Goal: Task Accomplishment & Management: Manage account settings

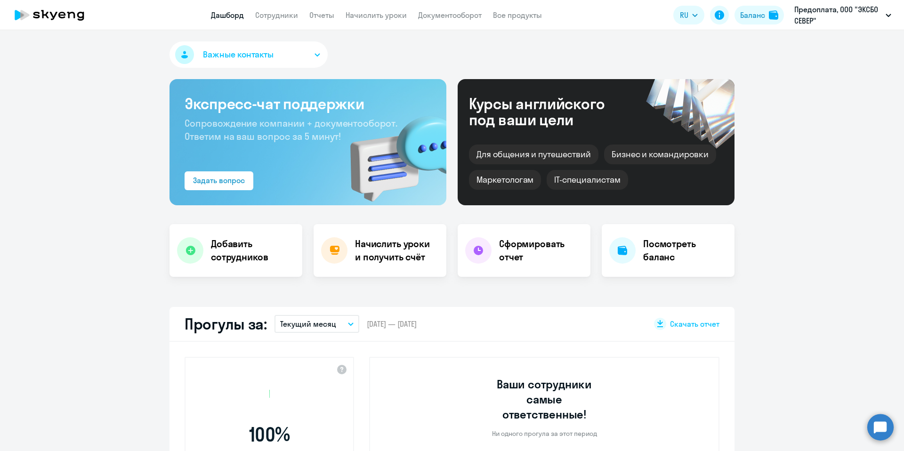
select select "30"
click at [220, 255] on h4 "Добавить сотрудников" at bounding box center [253, 250] width 84 height 26
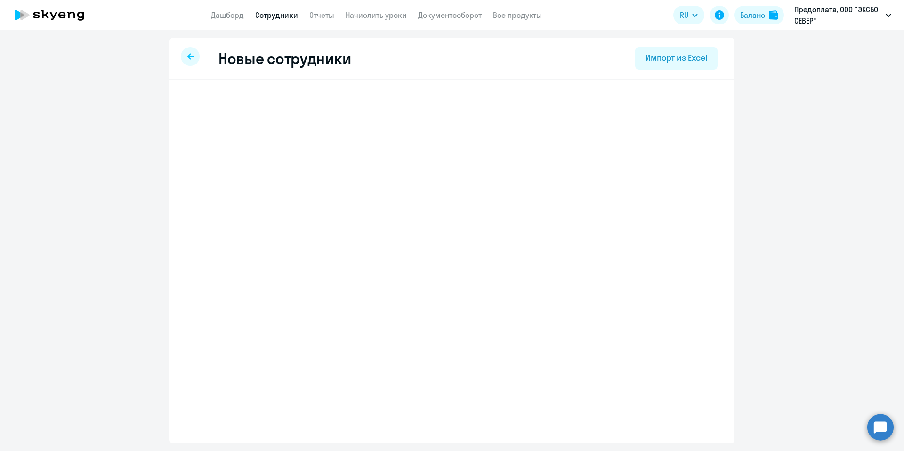
select select "english_adult_not_native_speaker_premium"
select select "3"
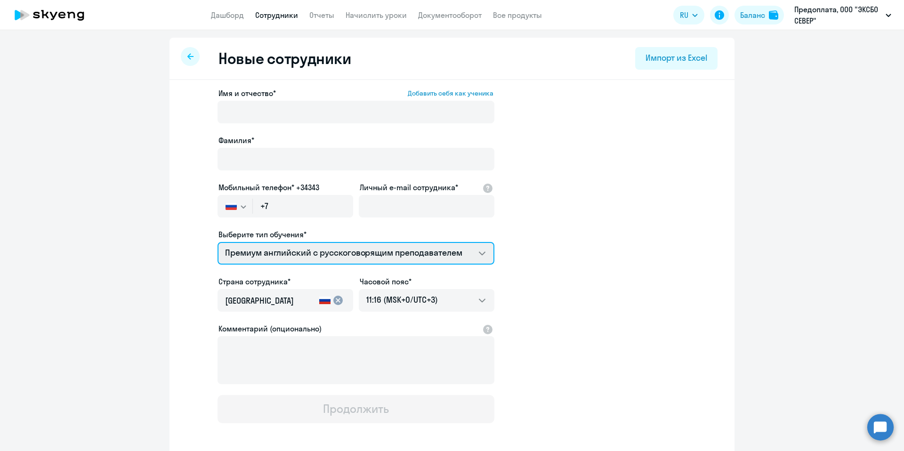
click at [440, 258] on select "Премиум английский с русскоговорящим преподавателем" at bounding box center [356, 253] width 277 height 23
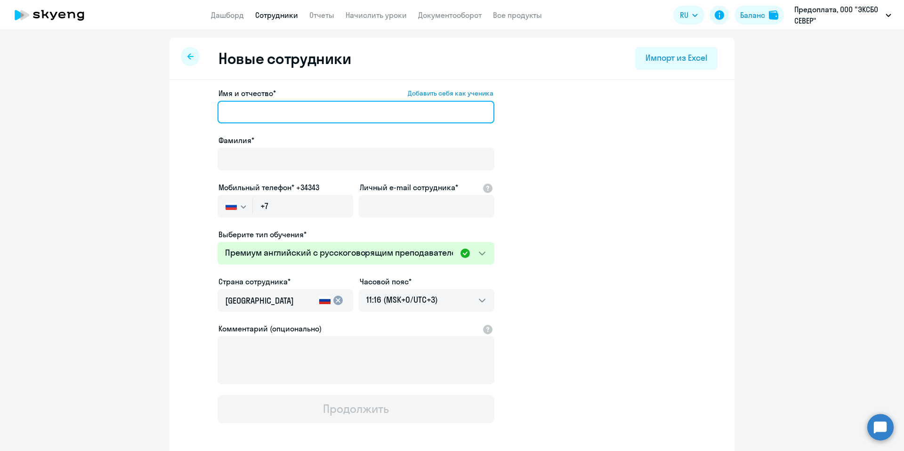
click at [268, 110] on input "Имя и отчество* Добавить себя как ученика" at bounding box center [356, 112] width 277 height 23
paste input "Смирнов Михаил Андреевич"
click at [235, 113] on input "Смирнов Михаил Андреевич" at bounding box center [356, 112] width 277 height 23
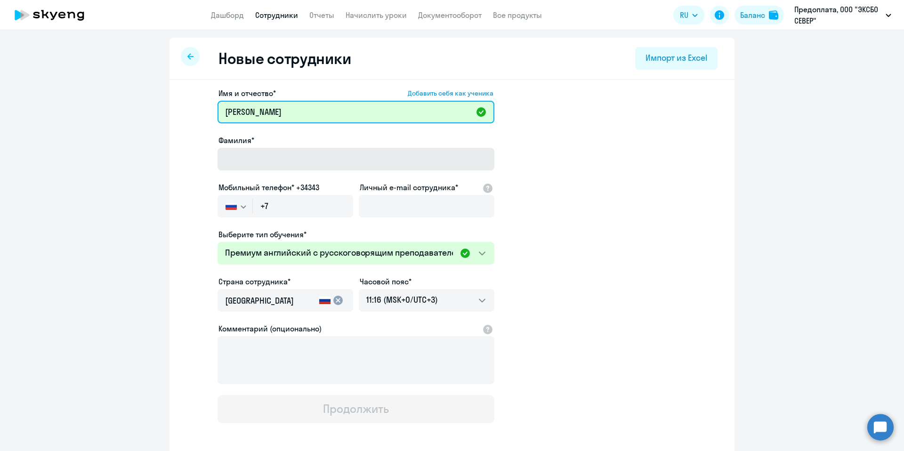
type input "Михаил Андреевич"
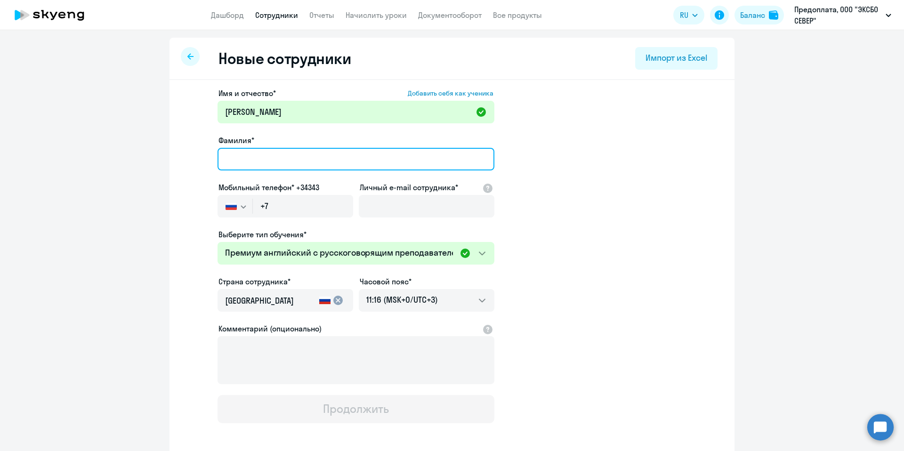
click at [252, 153] on input "Фамилия*" at bounding box center [356, 159] width 277 height 23
paste input "[PERSON_NAME]"
type input "[PERSON_NAME]"
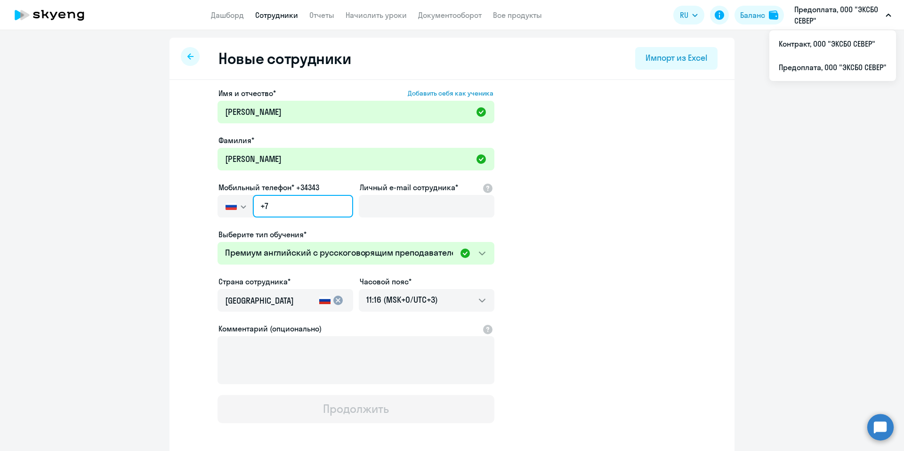
click at [292, 203] on input "+7" at bounding box center [303, 206] width 100 height 23
paste input "953 174-85-44"
type input "+7 953 174-85-44"
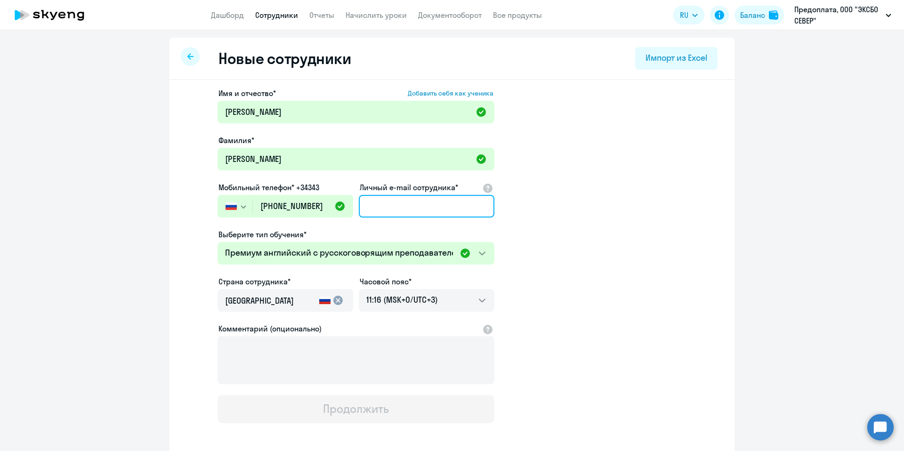
click at [412, 213] on input "Личный e-mail сотрудника*" at bounding box center [427, 206] width 136 height 23
paste input "[EMAIL_ADDRESS][DOMAIN_NAME]"
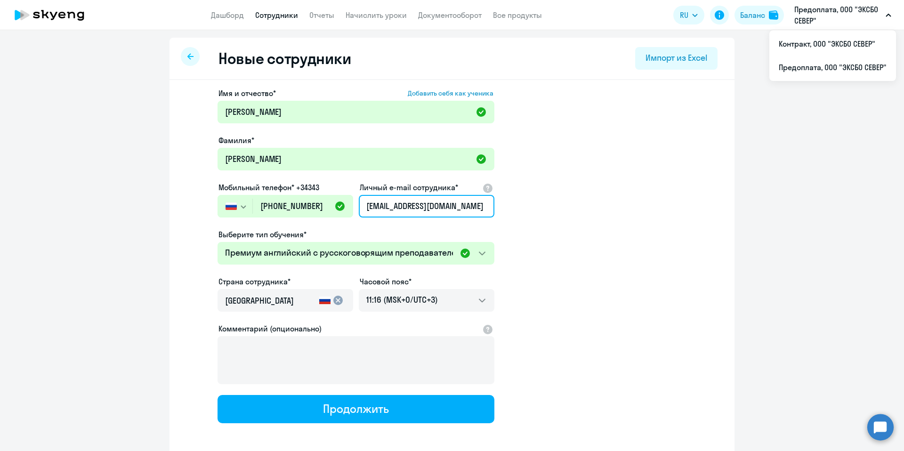
type input "[EMAIL_ADDRESS][DOMAIN_NAME]"
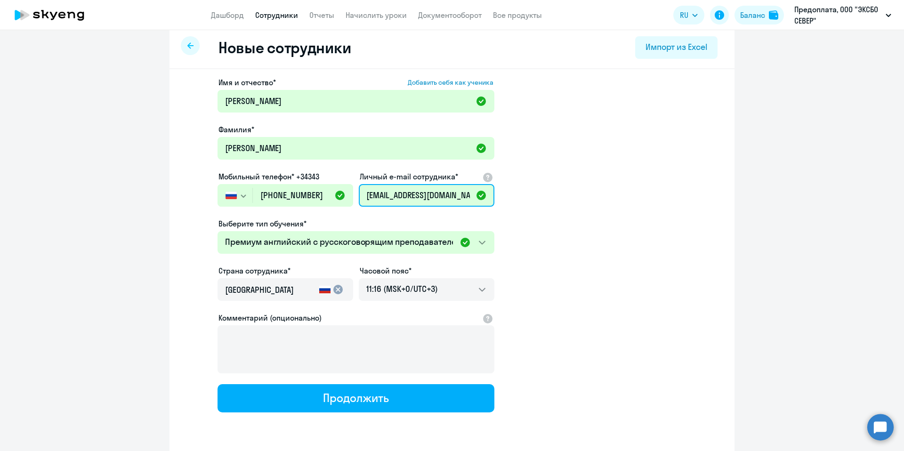
scroll to position [42, 0]
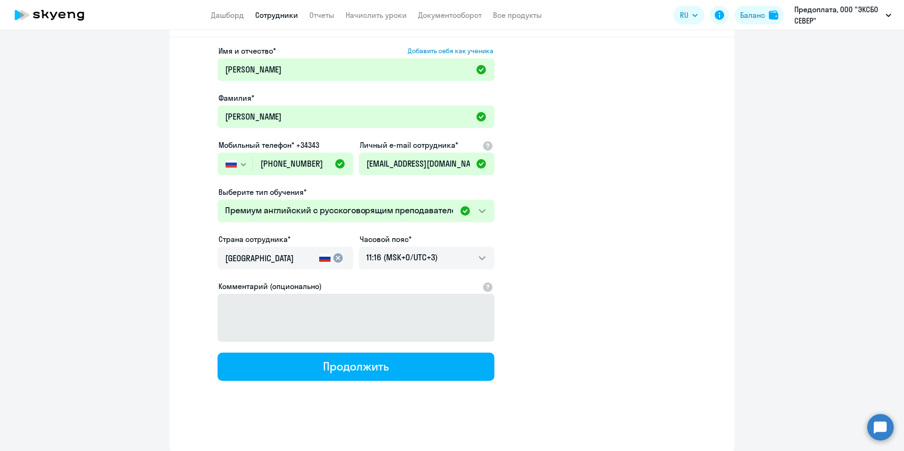
click at [335, 362] on div "Продолжить" at bounding box center [355, 366] width 65 height 15
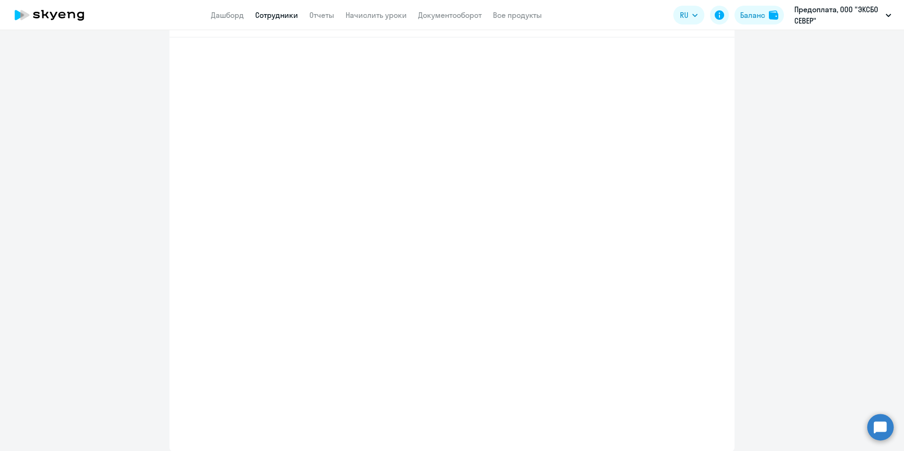
select select "english_adult_not_native_speaker_premium"
select select "3"
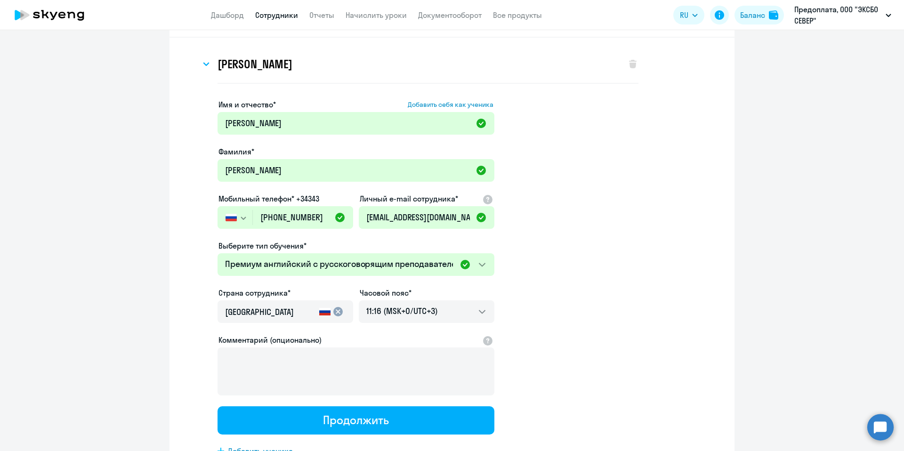
scroll to position [0, 0]
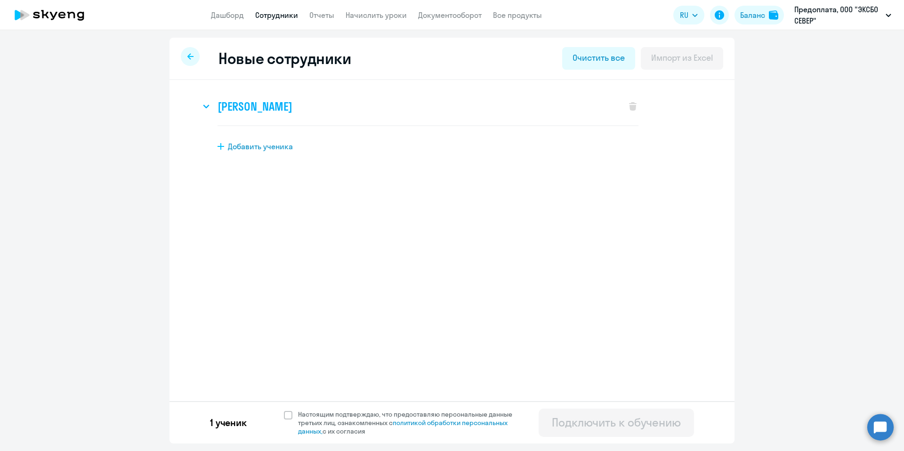
click at [292, 105] on h3 "Михаил Андреевич Смирнов" at bounding box center [255, 106] width 74 height 15
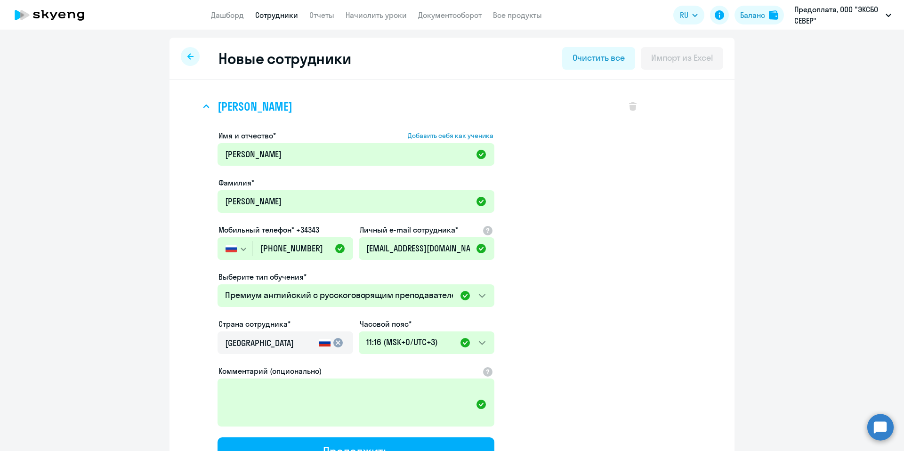
click at [246, 101] on h3 "Михаил Андреевич Смирнов" at bounding box center [255, 106] width 74 height 15
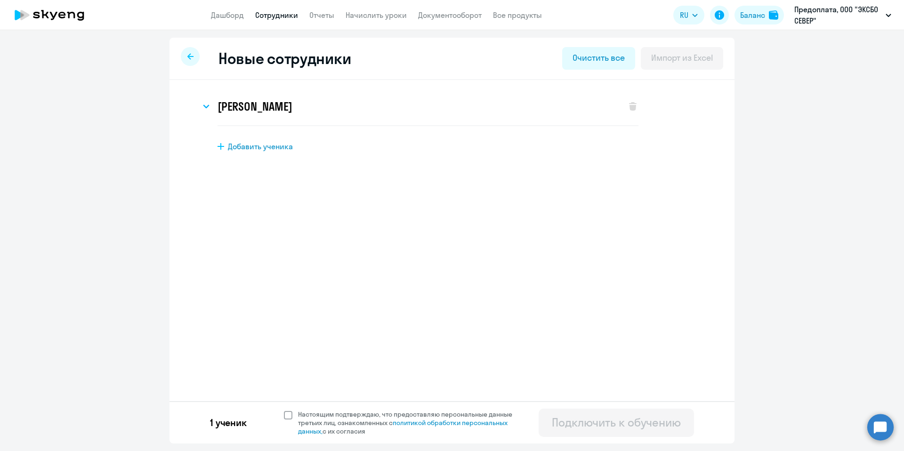
click at [287, 415] on span at bounding box center [288, 415] width 8 height 8
click at [284, 410] on input "Настоящим подтверждаю, что предоставляю персональные данные третьих лиц, ознако…" at bounding box center [283, 410] width 0 height 0
checkbox input "true"
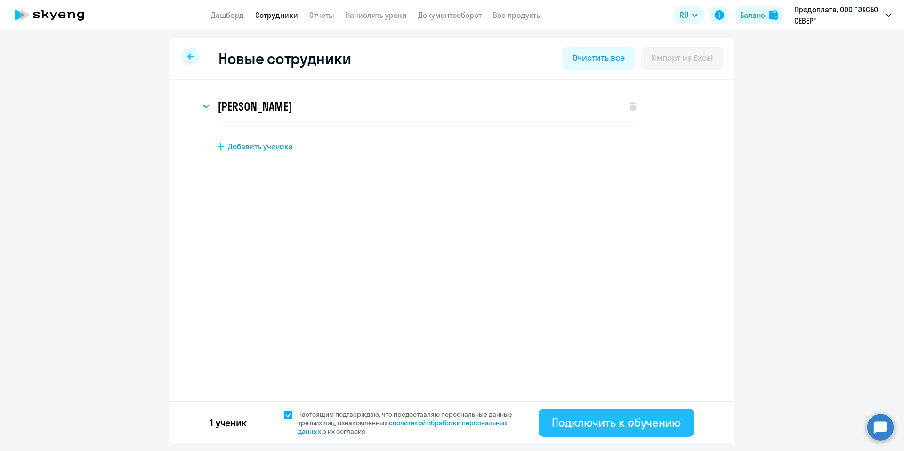
click at [637, 430] on div "Подключить к обучению" at bounding box center [616, 422] width 129 height 15
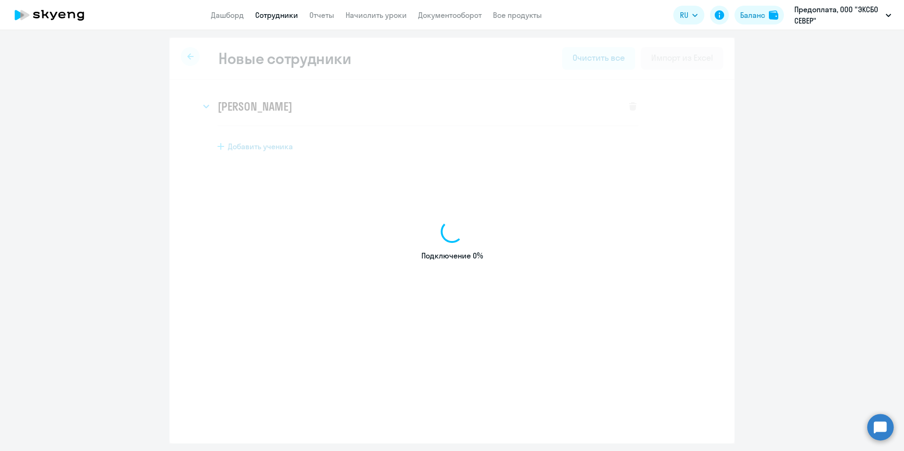
select select "english_adult_not_native_speaker_premium"
select select "3"
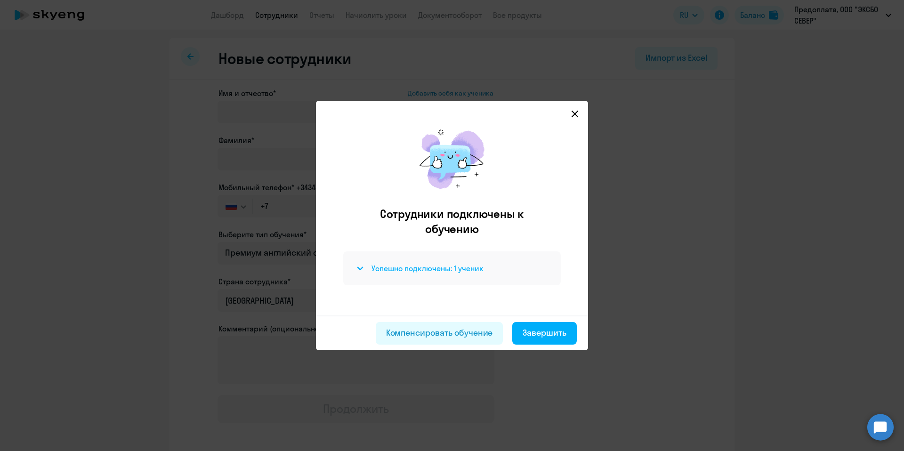
click at [424, 268] on h4 "Успешно подключены: 1 ученик" at bounding box center [427, 268] width 112 height 10
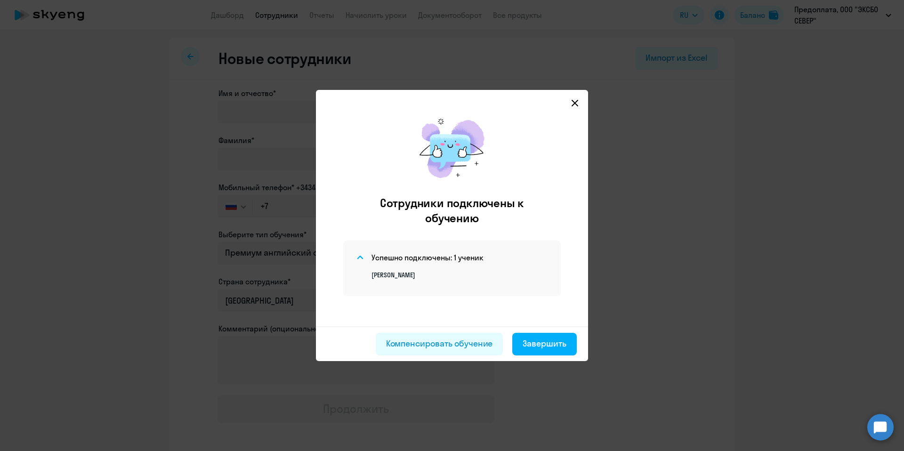
click at [571, 109] on div "Сотрудники подключены к обучению Успешно подключены: 1 ученик Михаил Андреевич …" at bounding box center [451, 218] width 257 height 218
click at [580, 101] on svg-icon at bounding box center [574, 102] width 11 height 11
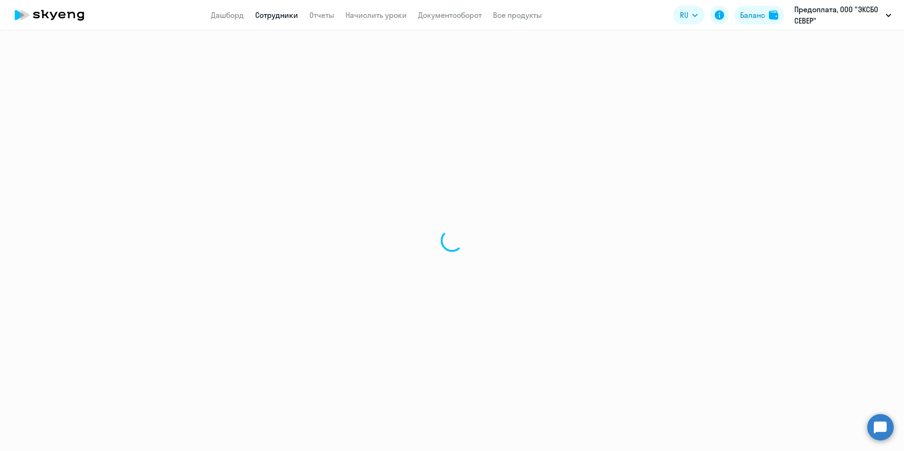
select select "30"
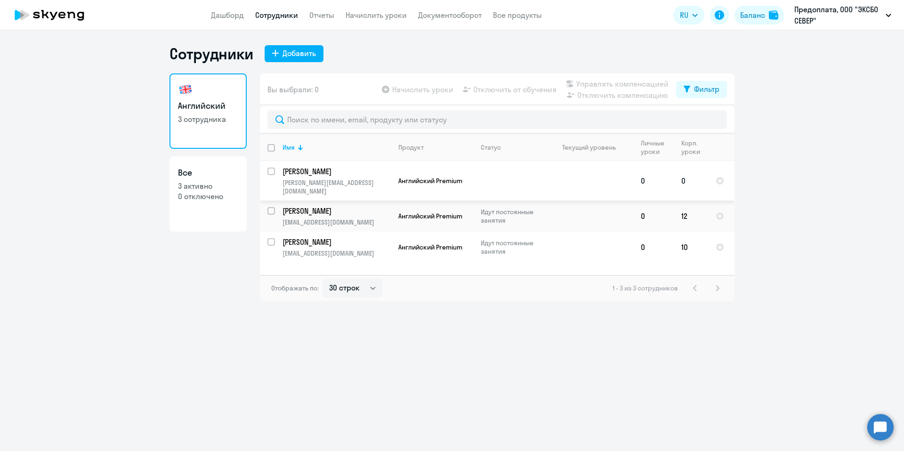
click at [465, 190] on td "Английский Premium" at bounding box center [432, 181] width 82 height 40
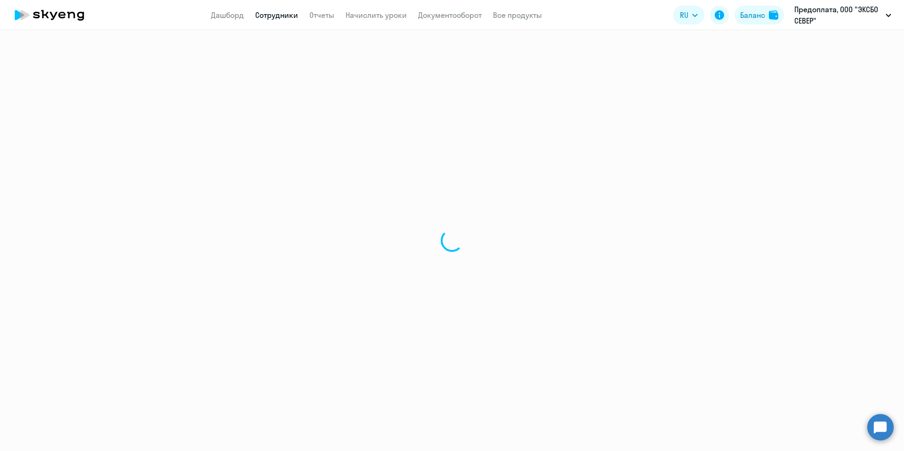
select select "english"
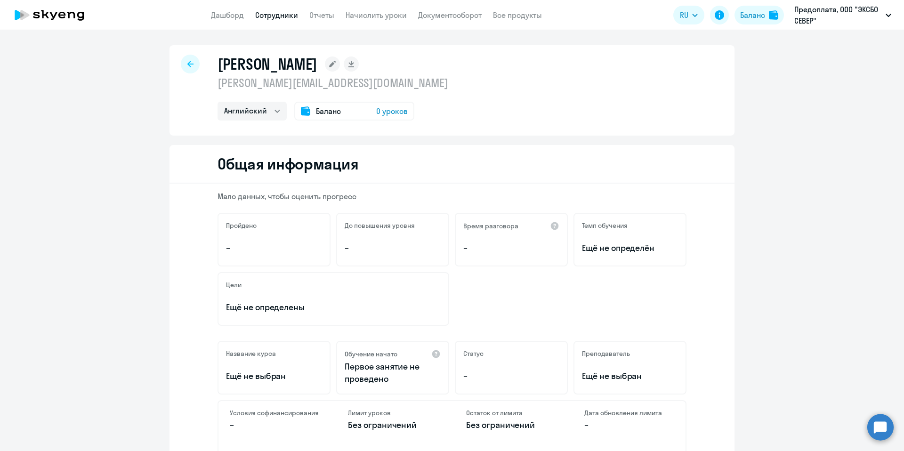
click at [325, 65] on rect at bounding box center [332, 64] width 15 height 15
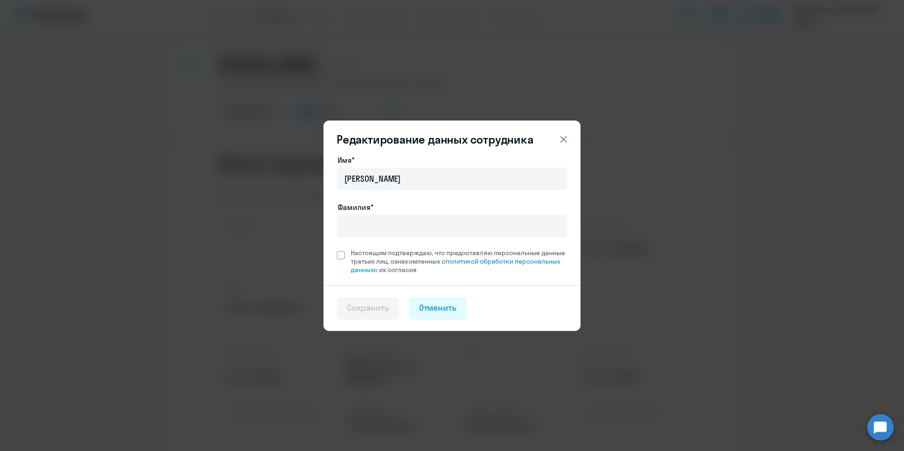
click at [579, 132] on header "Редактирование данных сотрудника" at bounding box center [451, 139] width 257 height 15
click at [562, 139] on icon at bounding box center [563, 139] width 11 height 11
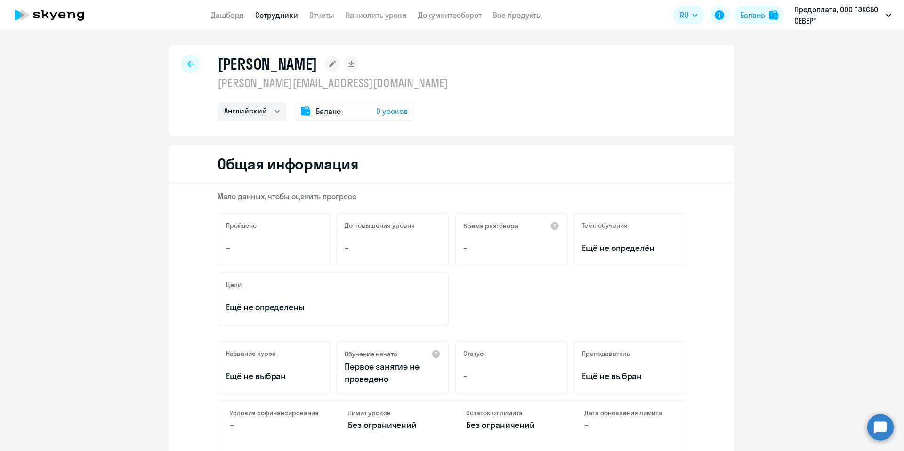
click at [281, 16] on link "Сотрудники" at bounding box center [276, 14] width 43 height 9
select select "30"
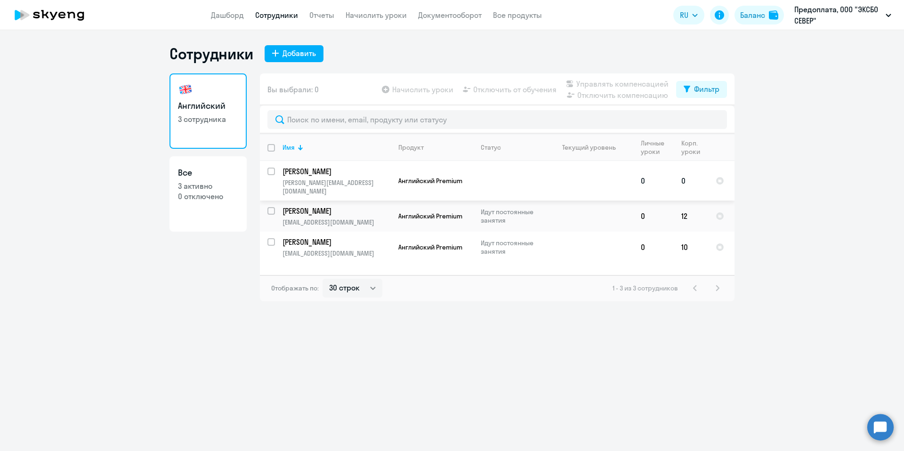
click at [379, 175] on p "[PERSON_NAME]" at bounding box center [336, 171] width 106 height 10
select select "english"
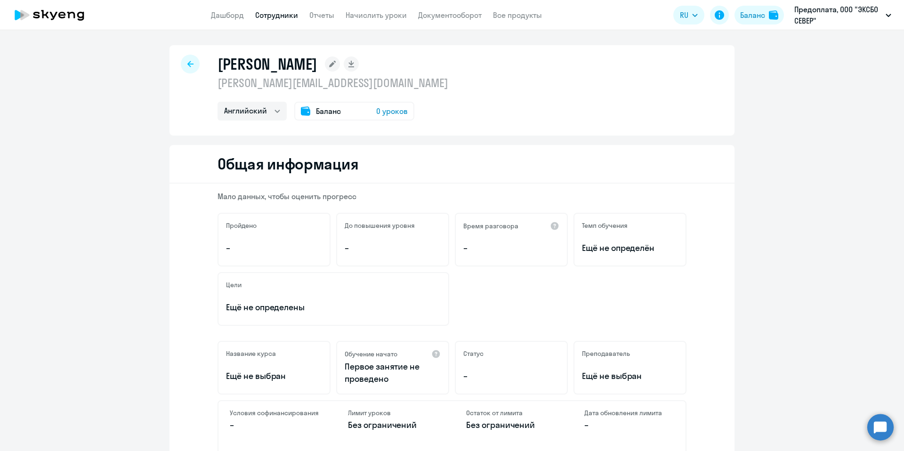
drag, startPoint x: 307, startPoint y: 85, endPoint x: 383, endPoint y: 93, distance: 77.2
click at [384, 93] on div "Михаил mikhail.smm@yandex.ru Английский Баланс 0 уроков" at bounding box center [333, 88] width 231 height 66
click at [360, 86] on p "[PERSON_NAME][EMAIL_ADDRESS][DOMAIN_NAME]" at bounding box center [333, 82] width 231 height 15
drag, startPoint x: 205, startPoint y: 86, endPoint x: 534, endPoint y: 91, distance: 329.2
click at [534, 91] on div "Михаил mikhail.smm@yandex.ru Английский Баланс 0 уроков" at bounding box center [452, 90] width 565 height 90
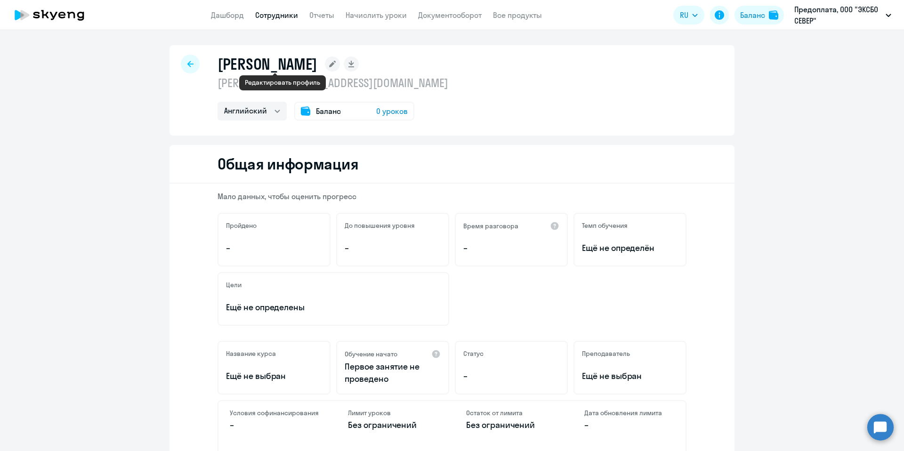
click at [325, 67] on icon at bounding box center [332, 64] width 15 height 15
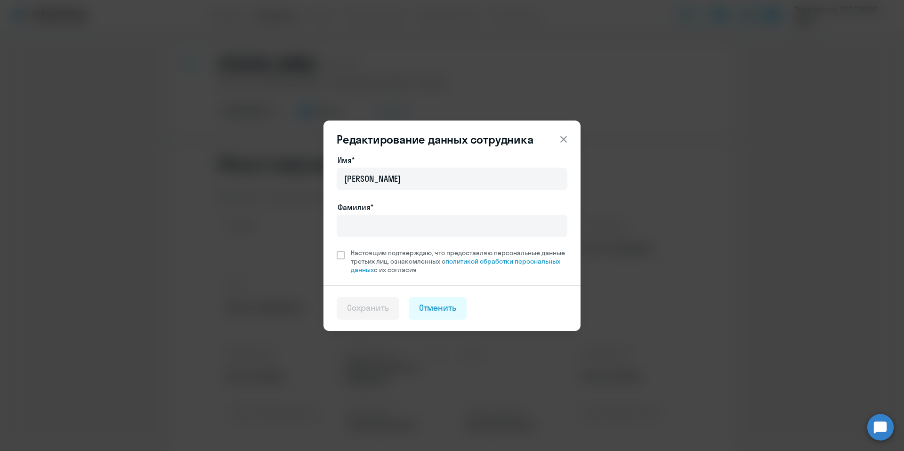
click at [562, 137] on icon at bounding box center [563, 139] width 7 height 7
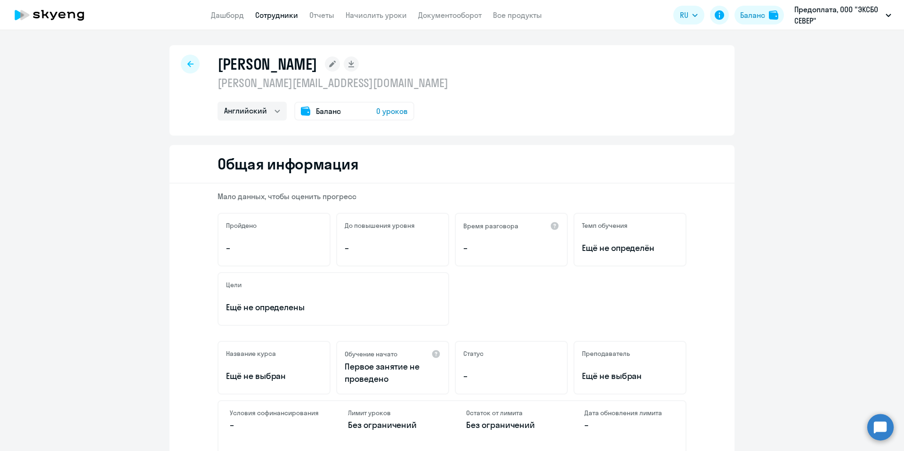
click at [182, 67] on div at bounding box center [190, 64] width 19 height 19
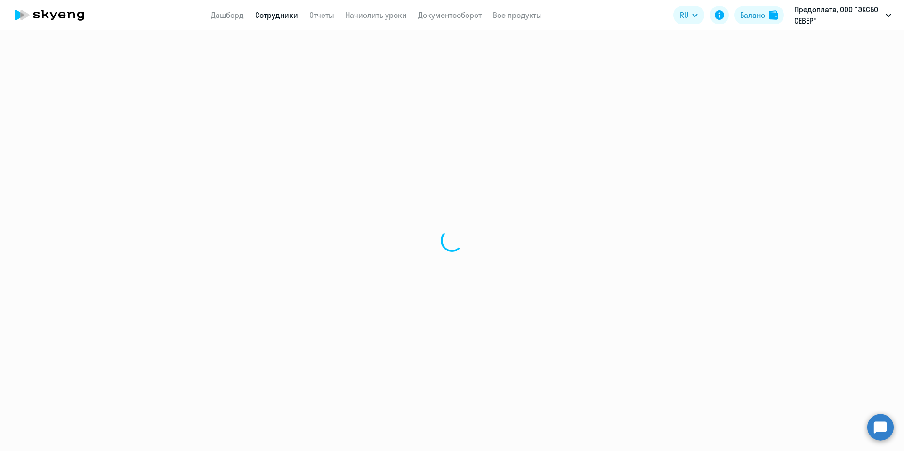
select select "30"
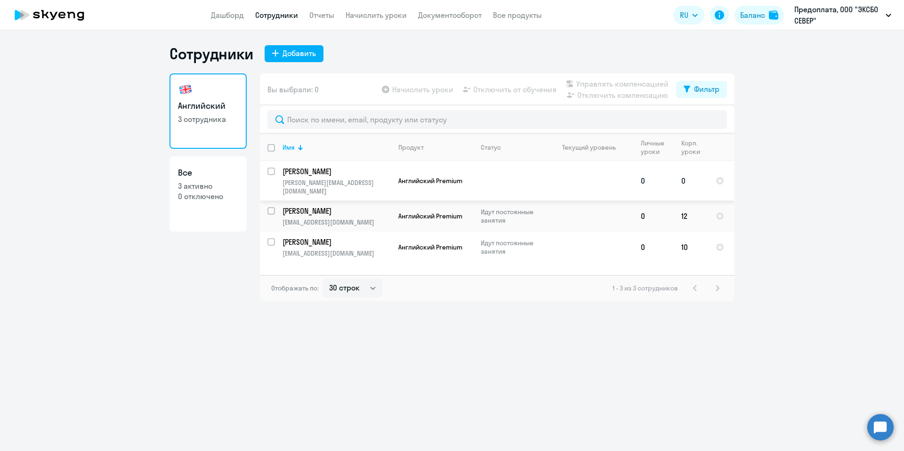
click at [270, 172] on input "select row 1131339" at bounding box center [276, 177] width 19 height 19
click at [271, 173] on input "deselect row 1131339" at bounding box center [276, 177] width 19 height 19
checkbox input "false"
click at [539, 178] on td at bounding box center [509, 181] width 73 height 40
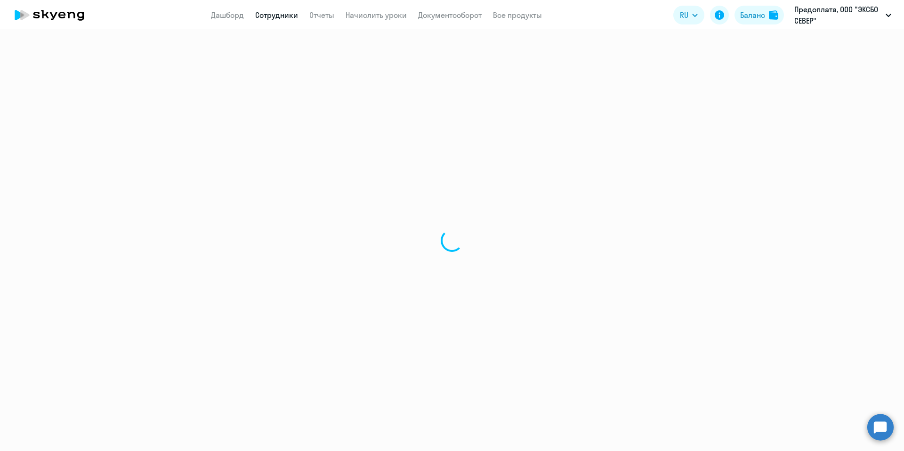
select select "english"
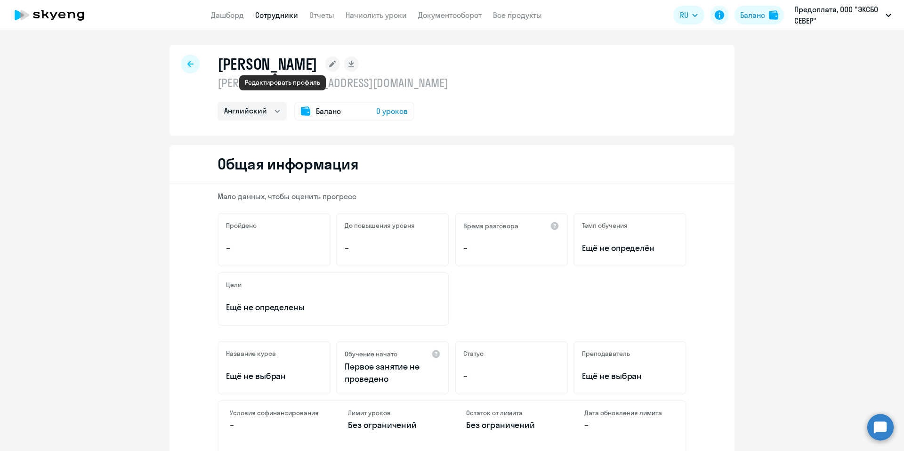
click at [329, 64] on icon at bounding box center [332, 64] width 7 height 7
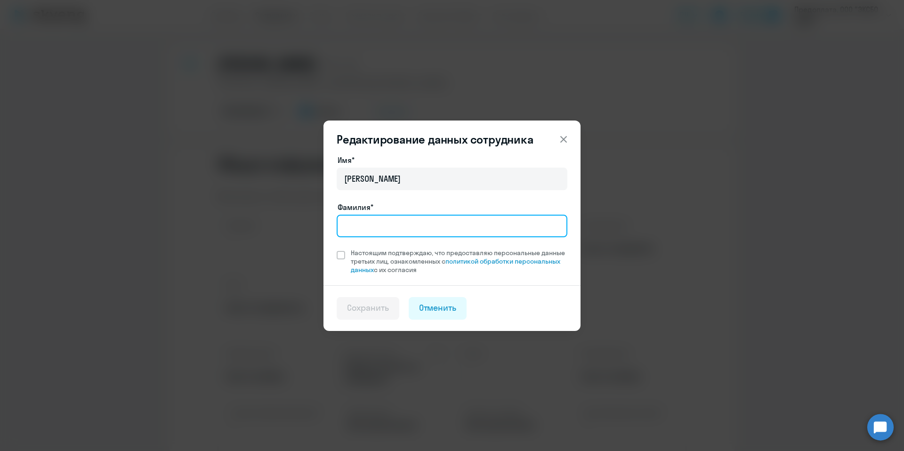
click at [356, 218] on input "Фамилия*" at bounding box center [452, 226] width 231 height 23
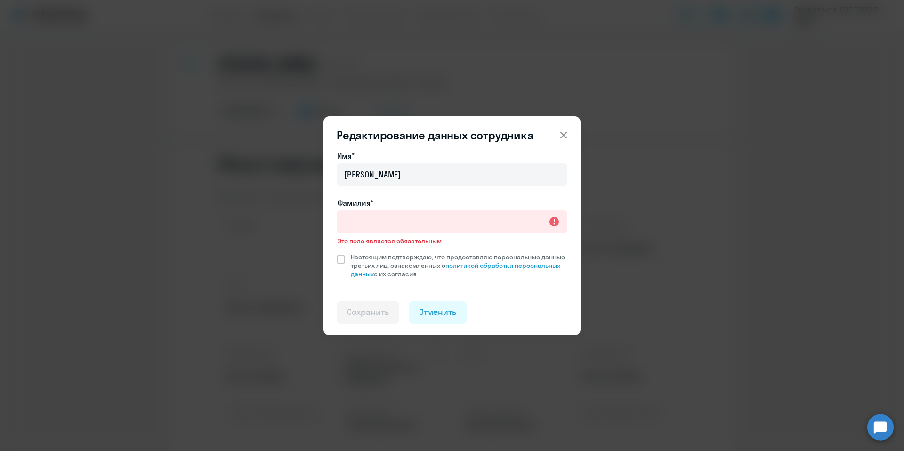
click at [564, 143] on button at bounding box center [563, 135] width 19 height 19
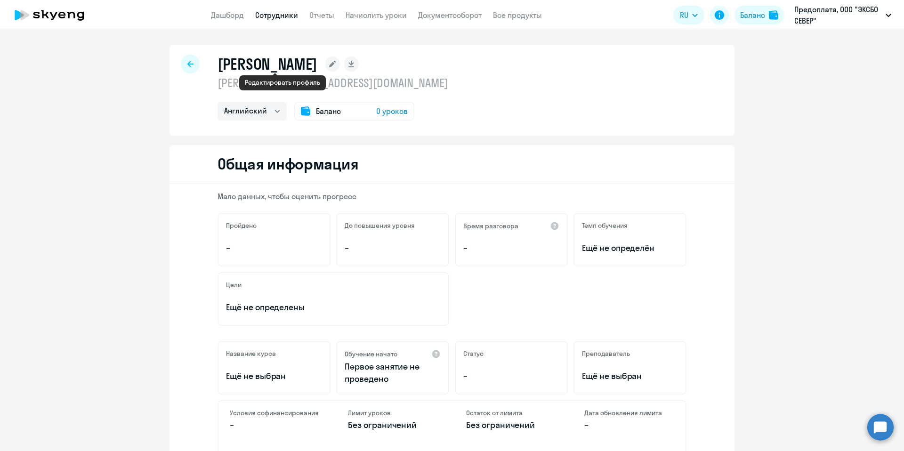
click at [329, 65] on icon at bounding box center [332, 64] width 7 height 7
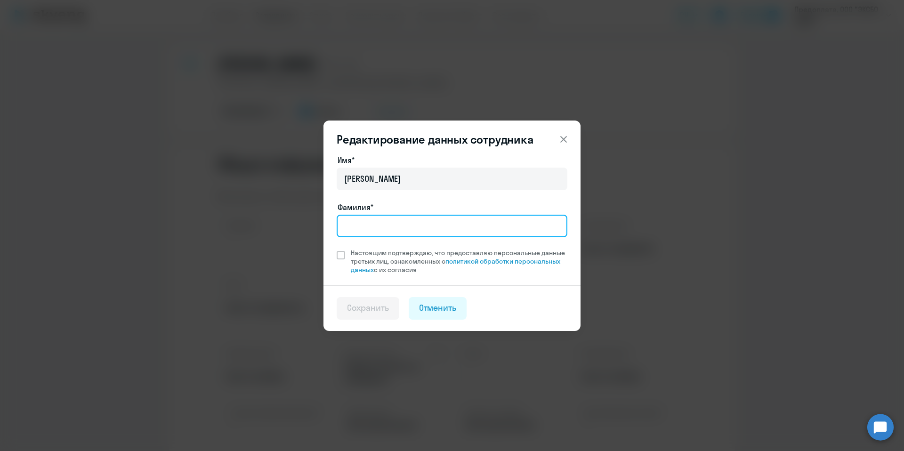
click at [436, 227] on input "Фамилия*" at bounding box center [452, 226] width 231 height 23
paste input "[PERSON_NAME]"
type input "[PERSON_NAME]"
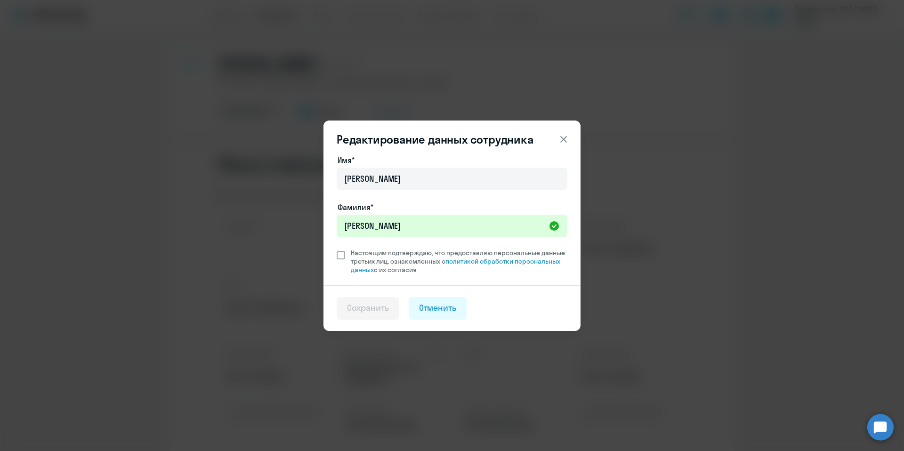
click at [346, 252] on span "Настоящим подтверждаю, что предоставляю персональные данные третьих лиц, ознако…" at bounding box center [456, 261] width 222 height 25
click at [337, 249] on input "Настоящим подтверждаю, что предоставляю персональные данные третьих лиц, ознако…" at bounding box center [336, 248] width 0 height 0
checkbox input "true"
click at [362, 314] on button "Сохранить" at bounding box center [368, 308] width 63 height 23
select select "english"
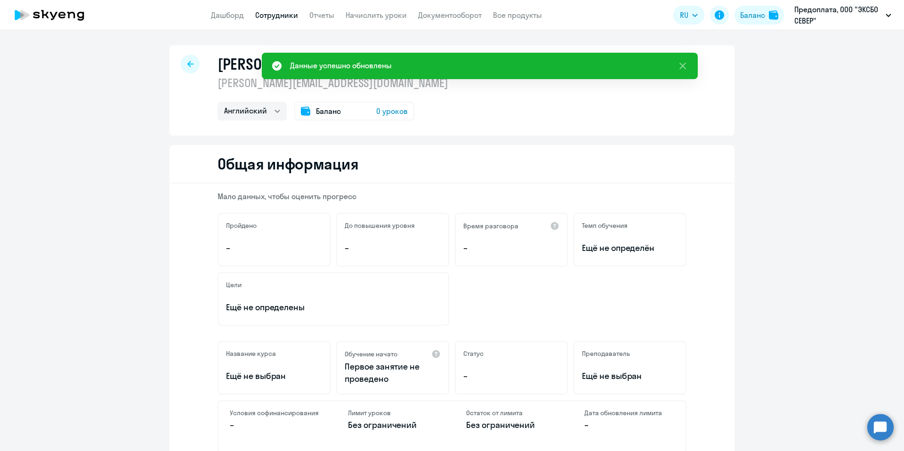
drag, startPoint x: 686, startPoint y: 71, endPoint x: 661, endPoint y: 85, distance: 28.4
click at [686, 71] on icon at bounding box center [682, 65] width 11 height 11
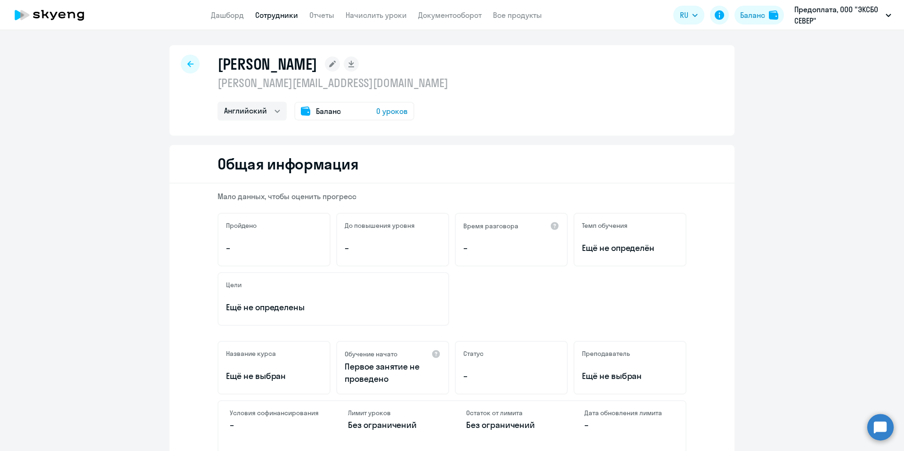
click at [340, 60] on rect at bounding box center [332, 64] width 15 height 15
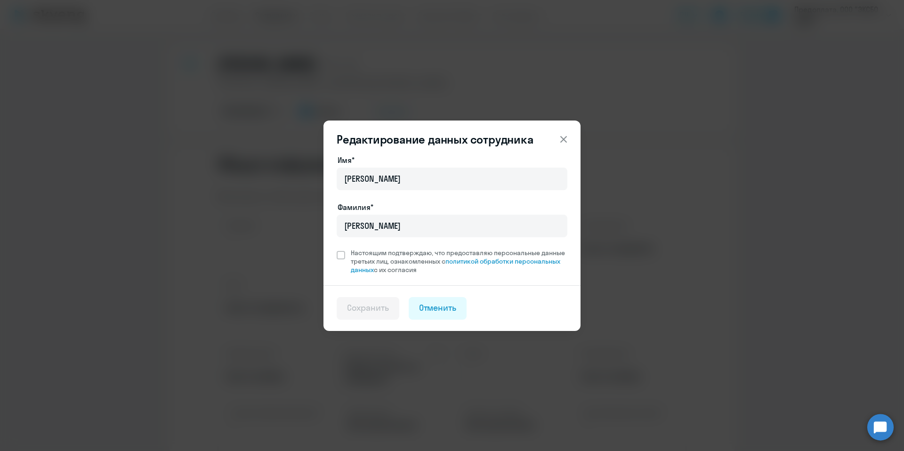
click at [573, 143] on div "Редактирование данных сотрудника Имя* Михаил Фамилия* Смирнов Настоящим подтвер…" at bounding box center [451, 226] width 257 height 210
click at [559, 143] on button at bounding box center [563, 139] width 19 height 19
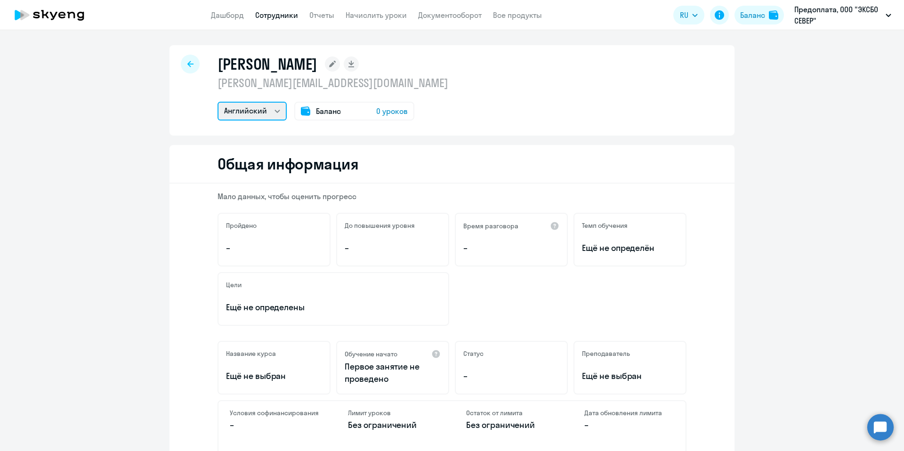
click at [274, 114] on select "Английский" at bounding box center [252, 111] width 69 height 19
click at [187, 66] on icon at bounding box center [190, 64] width 6 height 6
select select "30"
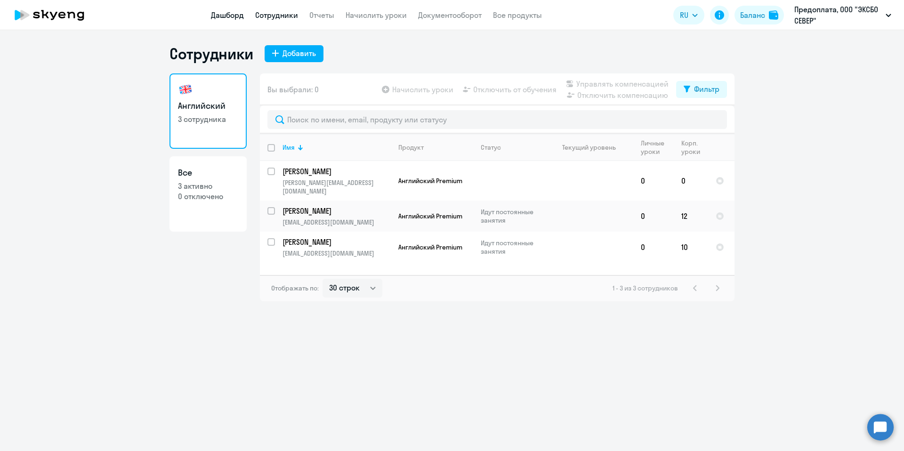
click at [224, 12] on link "Дашборд" at bounding box center [227, 14] width 33 height 9
select select "30"
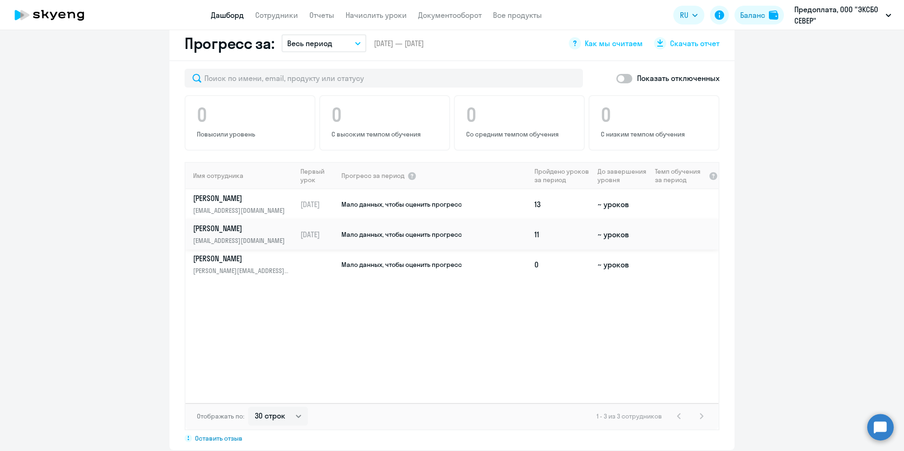
scroll to position [566, 0]
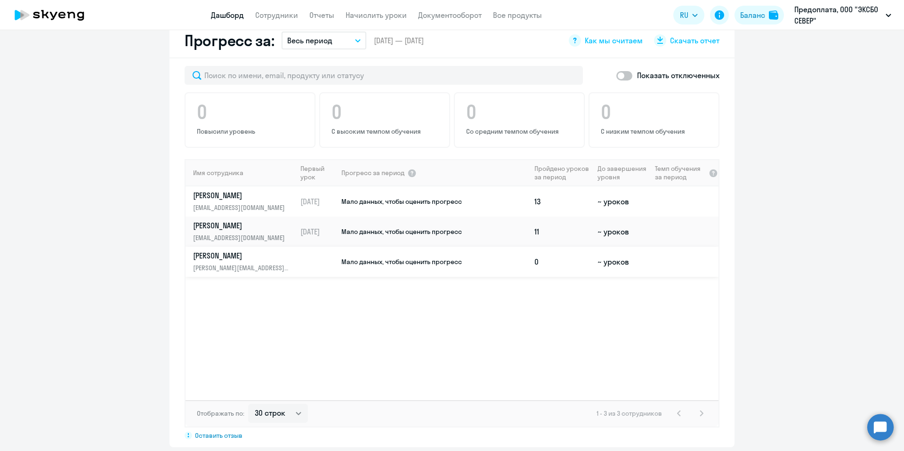
click at [261, 263] on p "[PERSON_NAME][EMAIL_ADDRESS][DOMAIN_NAME]" at bounding box center [241, 268] width 97 height 10
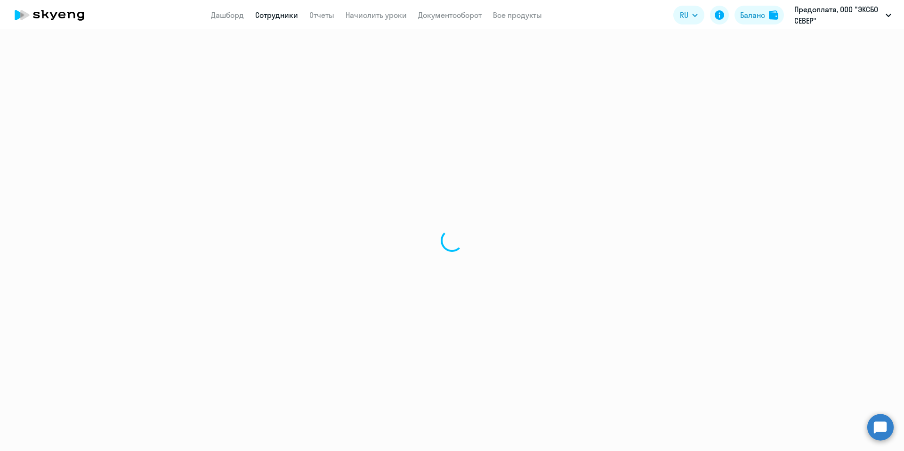
select select "english"
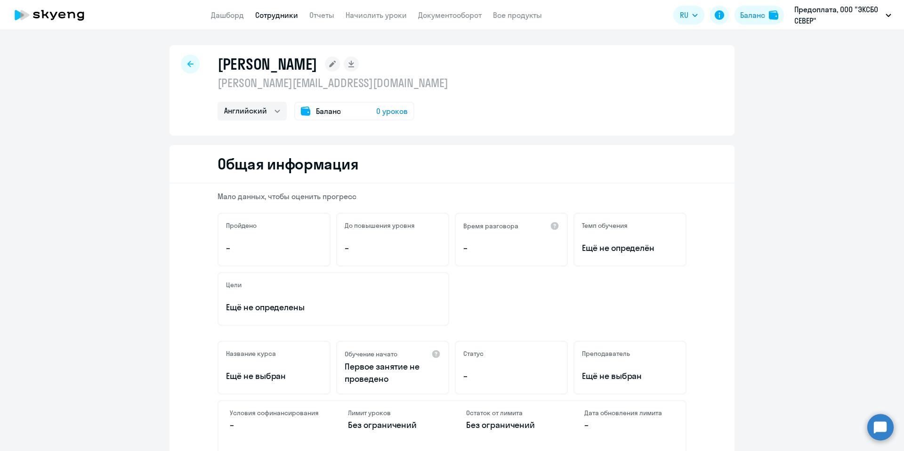
click at [190, 61] on div at bounding box center [190, 64] width 19 height 19
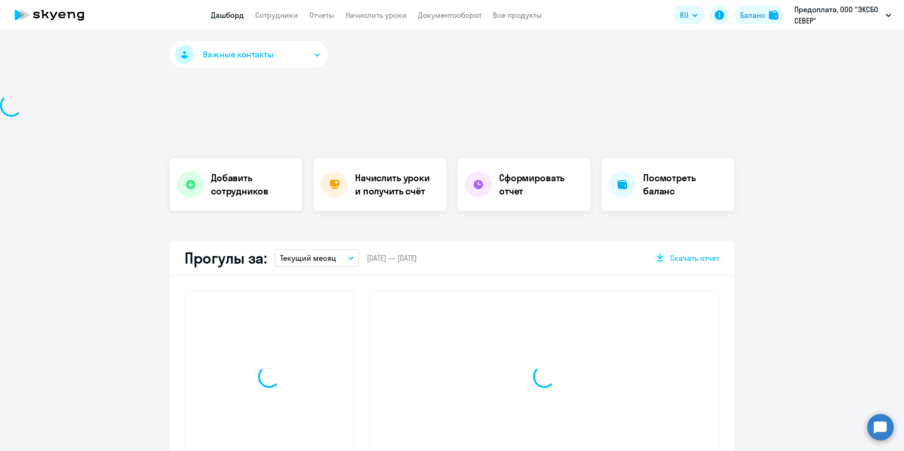
select select "30"
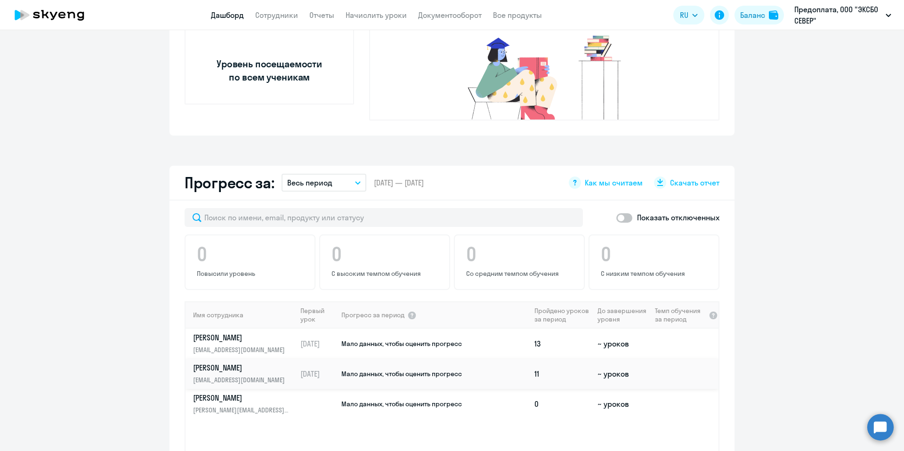
scroll to position [441, 0]
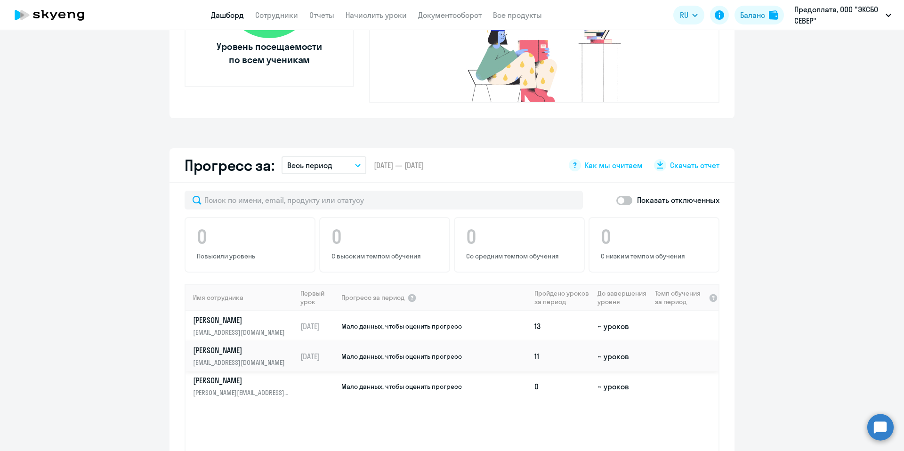
click at [265, 357] on p "[EMAIL_ADDRESS][DOMAIN_NAME]" at bounding box center [241, 362] width 97 height 10
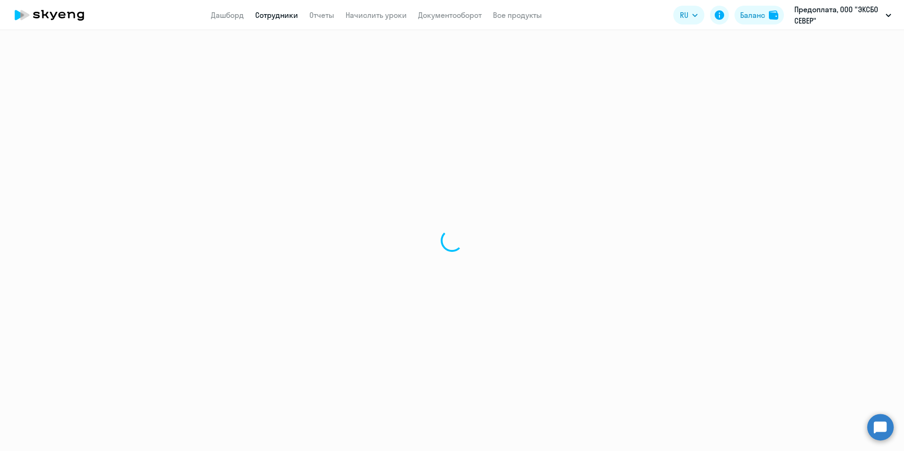
select select "english"
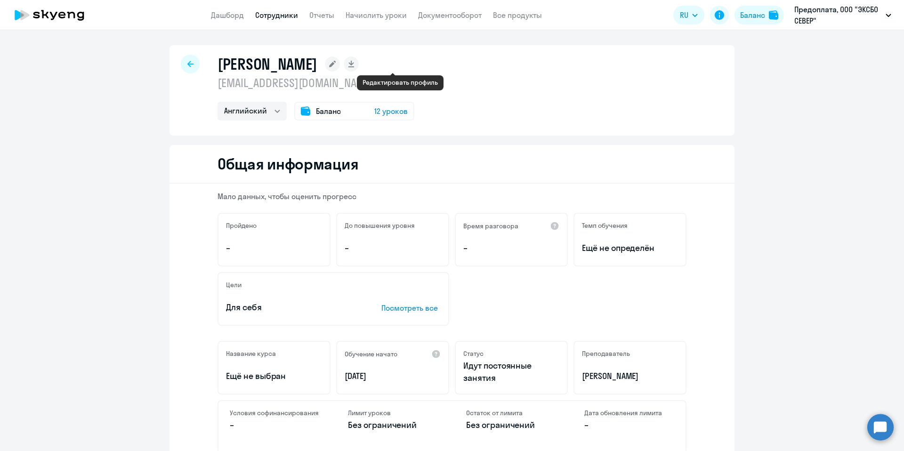
click at [340, 63] on rect at bounding box center [332, 64] width 15 height 15
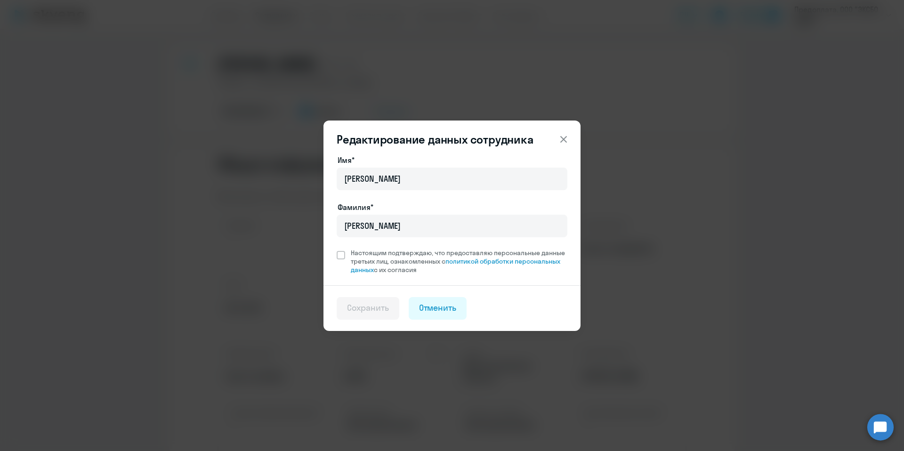
click at [358, 62] on div "Редактирование данных сотрудника Имя* Александр Фамилия* Герасименко Настоящим …" at bounding box center [452, 225] width 904 height 451
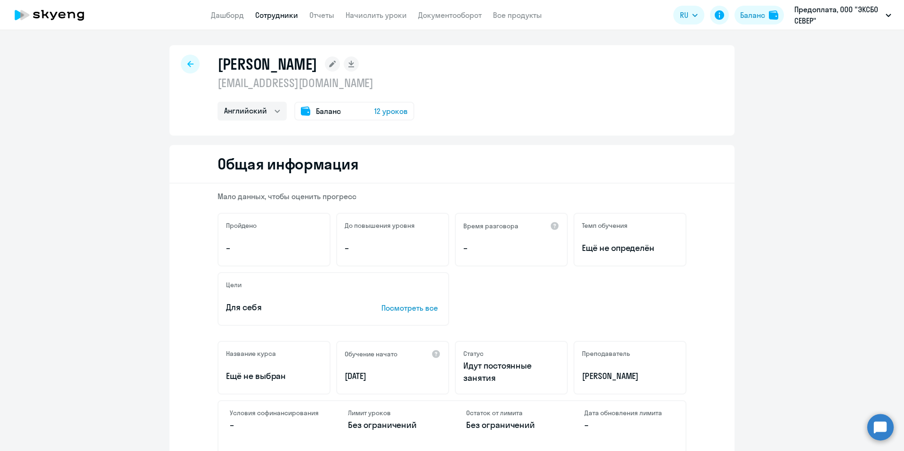
click at [192, 63] on div at bounding box center [190, 64] width 19 height 19
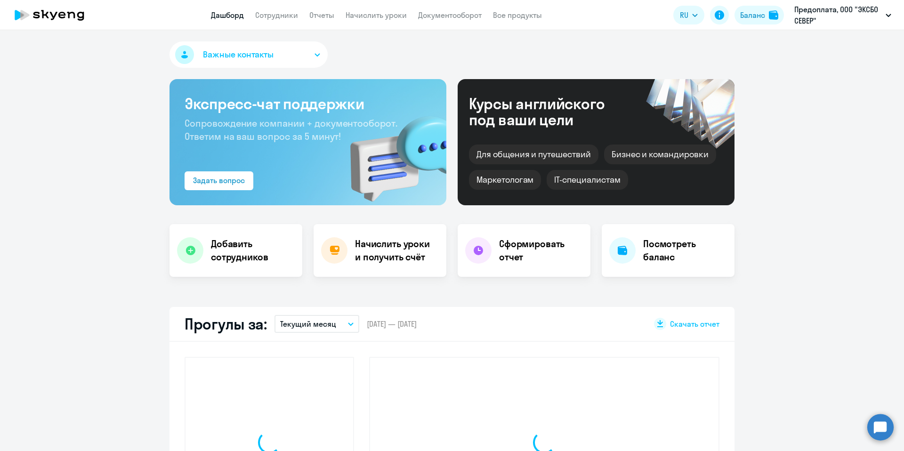
select select "30"
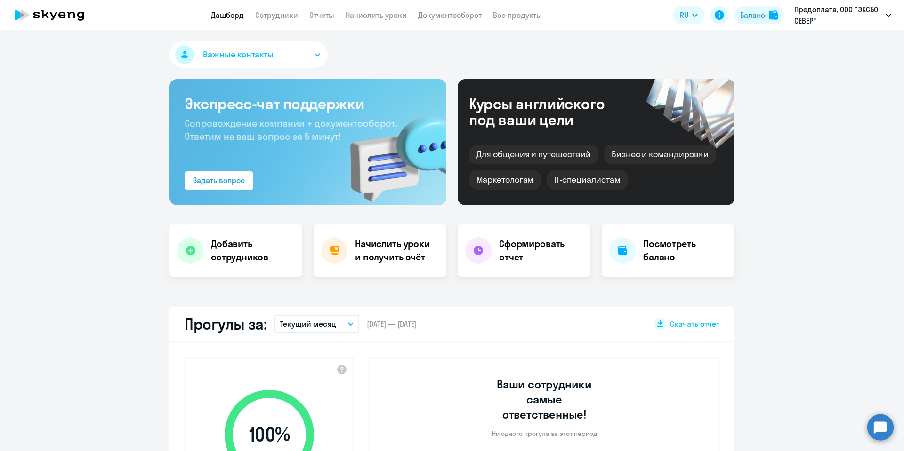
click at [280, 55] on button "Важные контакты" at bounding box center [249, 54] width 158 height 26
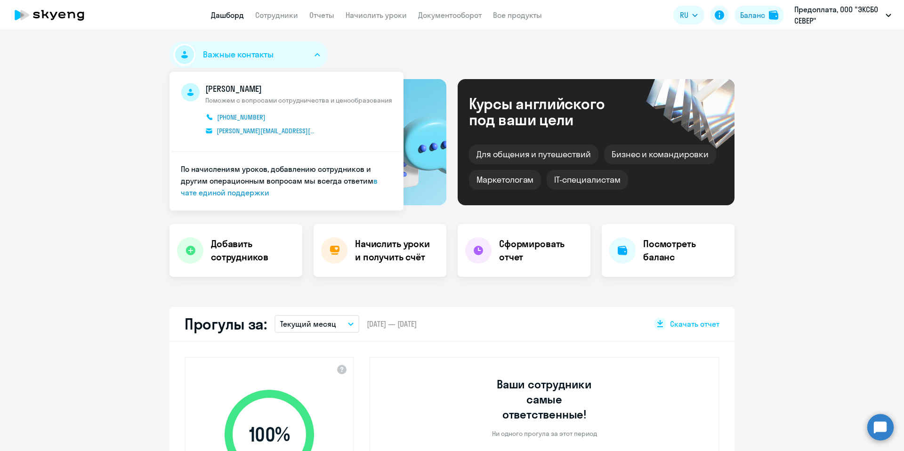
click at [381, 43] on div "Важные контакты Михаил Купин Поможем с вопросами сотрудничества и ценообразован…" at bounding box center [452, 56] width 565 height 30
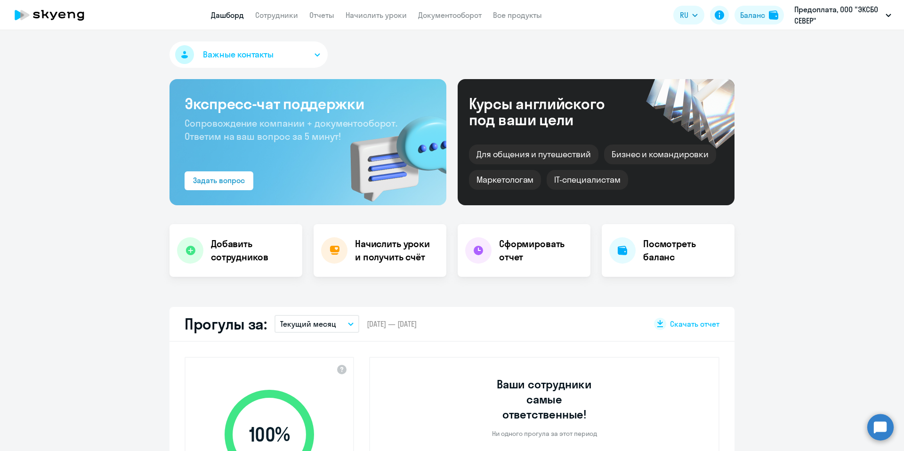
click at [290, 20] on app-menu-item-link "Сотрудники" at bounding box center [276, 15] width 43 height 12
click at [290, 17] on link "Сотрудники" at bounding box center [276, 14] width 43 height 9
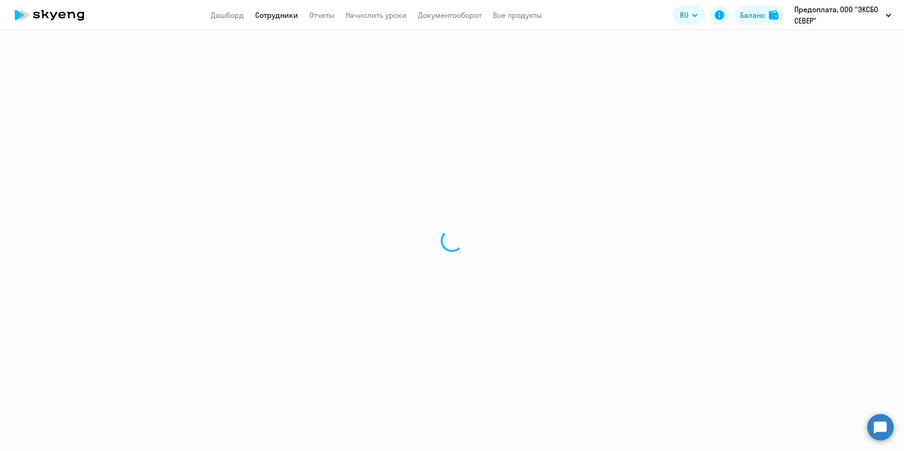
select select "30"
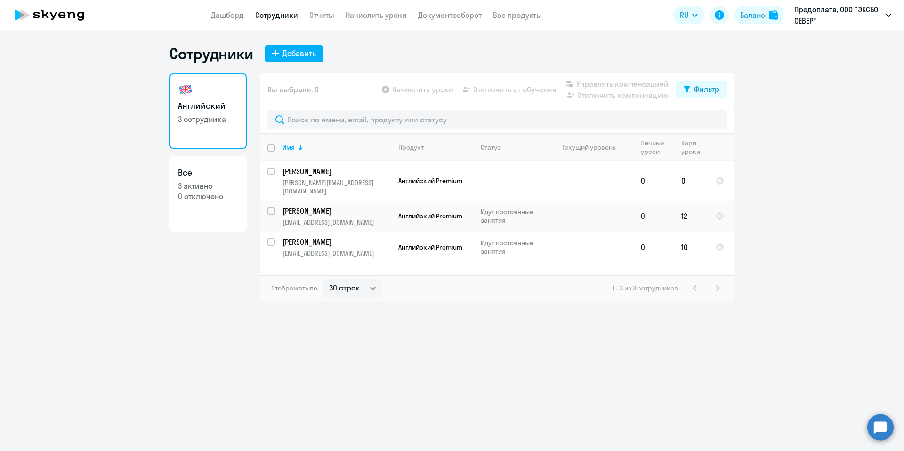
click at [211, 197] on p "0 отключено" at bounding box center [208, 196] width 60 height 10
select select "30"
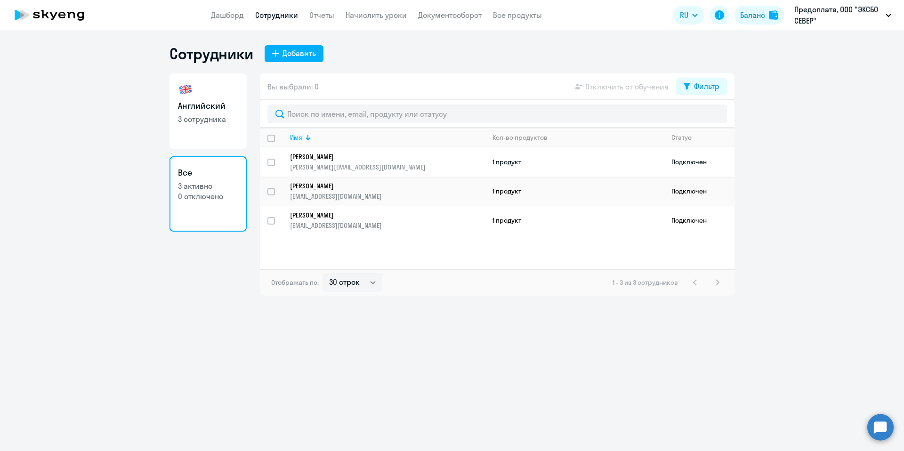
click at [344, 159] on p "[PERSON_NAME]" at bounding box center [381, 157] width 182 height 8
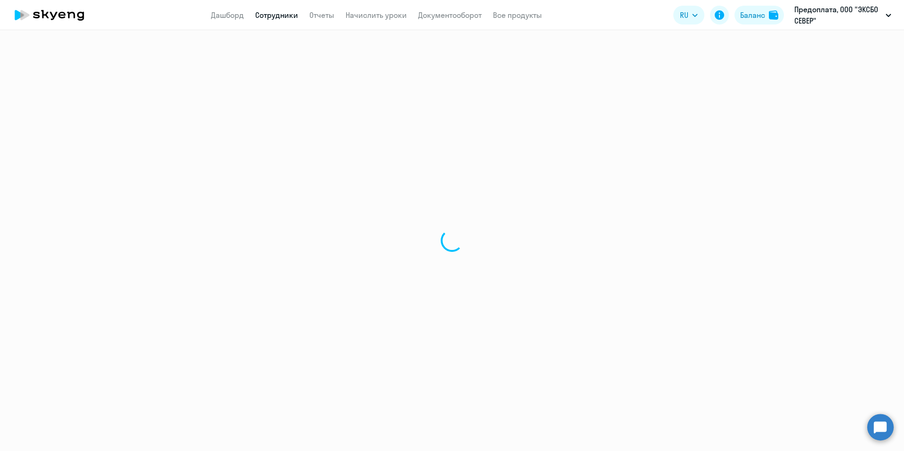
select select "english"
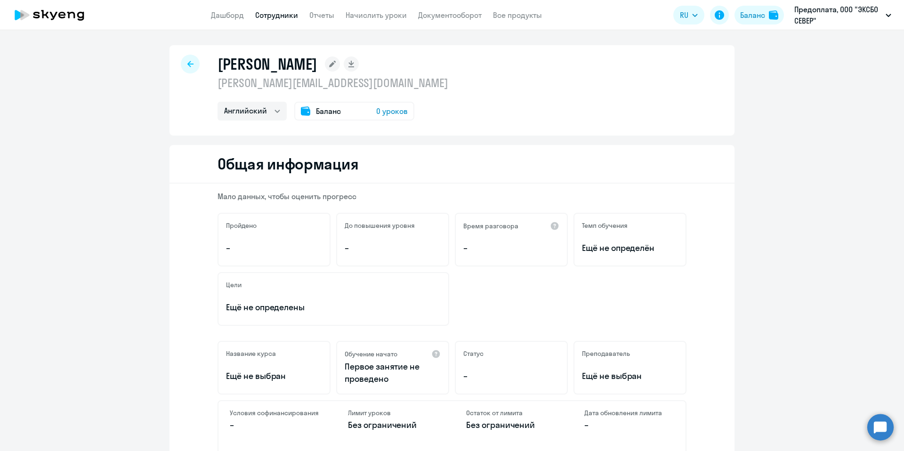
drag, startPoint x: 347, startPoint y: 82, endPoint x: 221, endPoint y: 88, distance: 125.9
click at [221, 88] on p "[PERSON_NAME][EMAIL_ADDRESS][DOMAIN_NAME]" at bounding box center [333, 82] width 231 height 15
click at [189, 63] on icon at bounding box center [190, 64] width 6 height 7
select select "30"
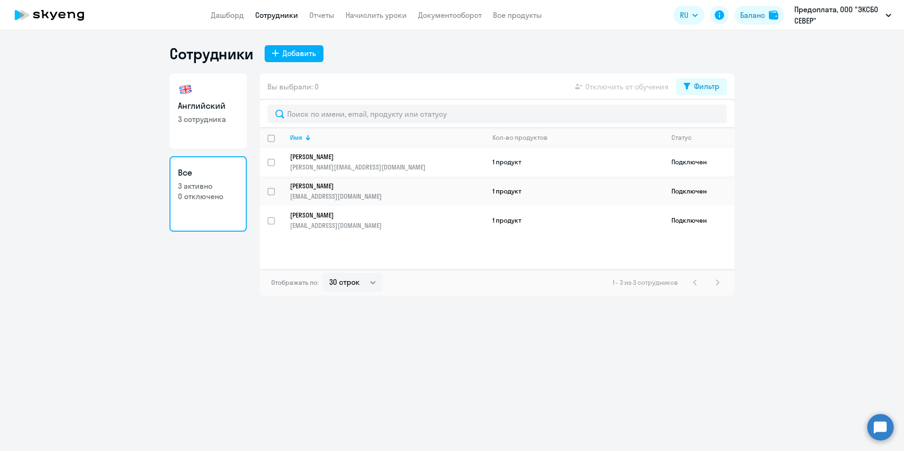
click at [271, 172] on input "select row 1131339" at bounding box center [276, 168] width 19 height 19
checkbox input "true"
click at [638, 88] on span "Отключить от обучения" at bounding box center [626, 86] width 83 height 11
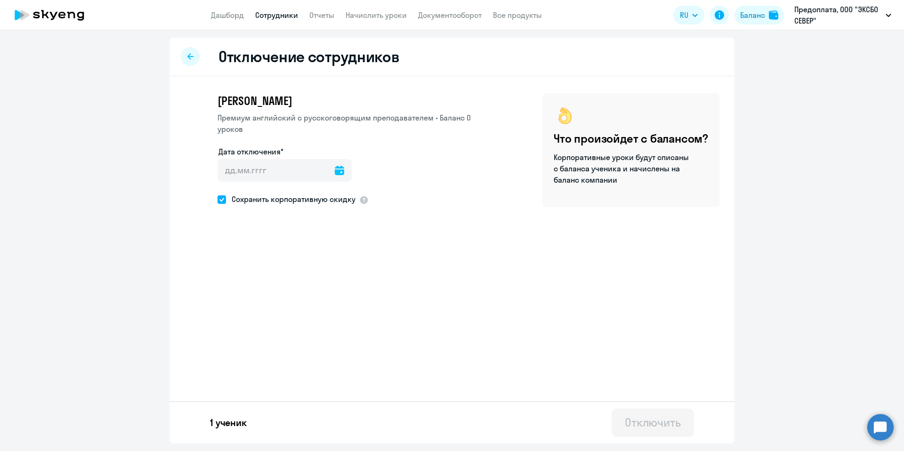
click at [219, 197] on span at bounding box center [222, 199] width 8 height 8
click at [218, 199] on input "Сохранить корпоративную скидку" at bounding box center [217, 199] width 0 height 0
checkbox input "false"
click at [243, 171] on input "Дата отключения*" at bounding box center [285, 170] width 134 height 23
click at [335, 170] on icon at bounding box center [339, 170] width 9 height 9
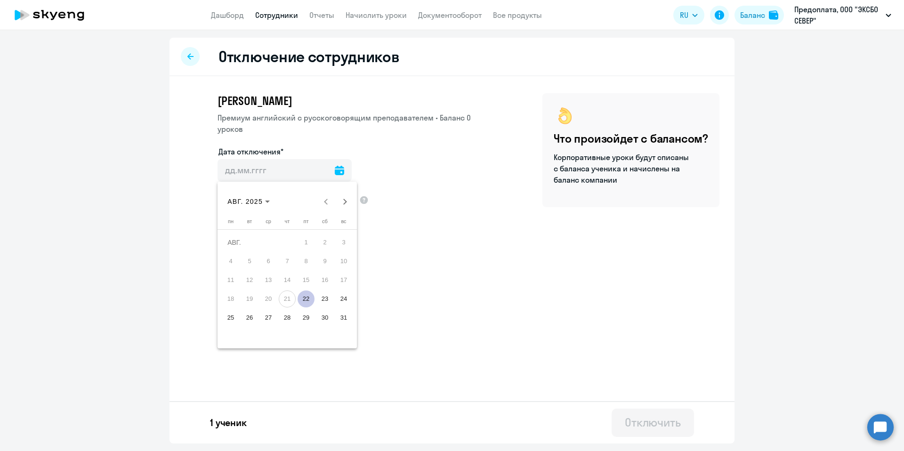
click at [305, 299] on span "22" at bounding box center [306, 299] width 17 height 17
type input "22.08.2025"
type input "22.8.2025"
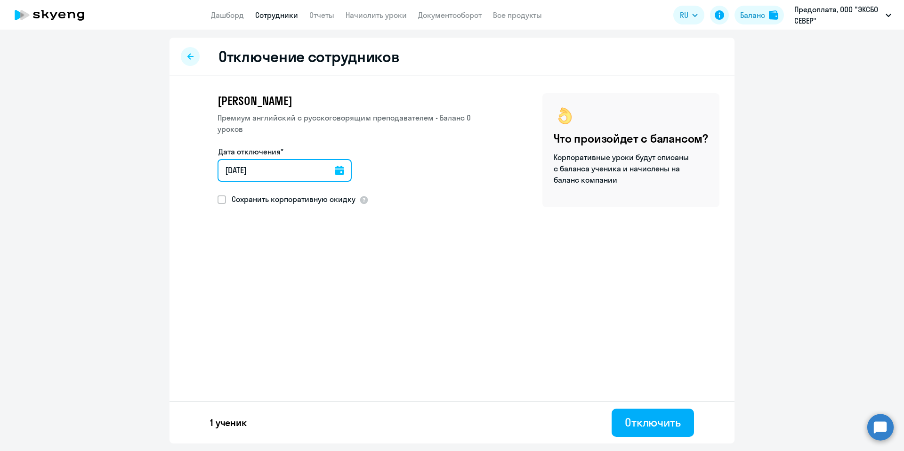
drag, startPoint x: 323, startPoint y: 164, endPoint x: 326, endPoint y: 170, distance: 7.4
click at [323, 164] on input "22.08.2025" at bounding box center [285, 170] width 134 height 23
click at [335, 174] on icon at bounding box center [339, 170] width 9 height 9
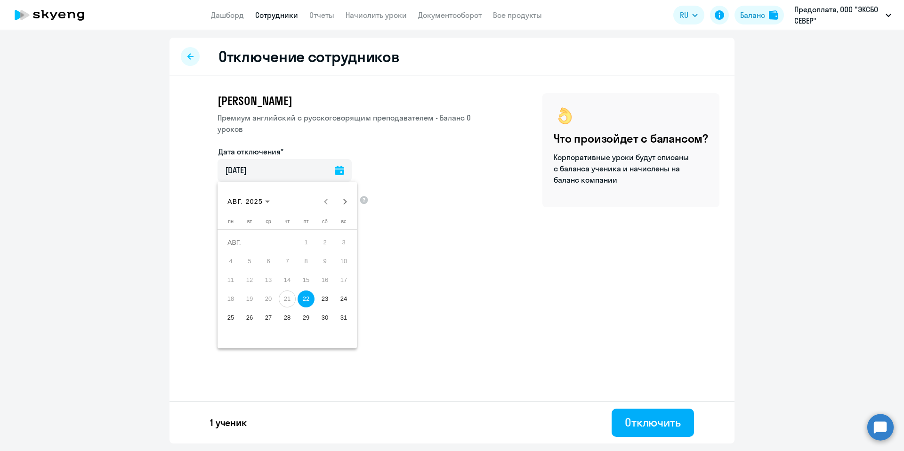
click at [294, 296] on span "21" at bounding box center [287, 299] width 17 height 17
drag, startPoint x: 287, startPoint y: 300, endPoint x: 297, endPoint y: 271, distance: 31.0
click at [287, 300] on span "21" at bounding box center [287, 299] width 17 height 17
click at [427, 133] on div at bounding box center [452, 225] width 904 height 451
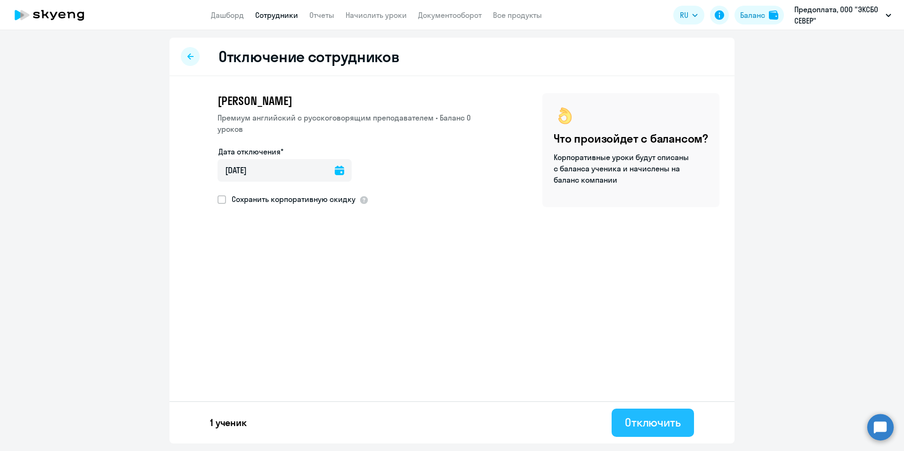
click at [647, 427] on div "Отключить" at bounding box center [653, 422] width 56 height 15
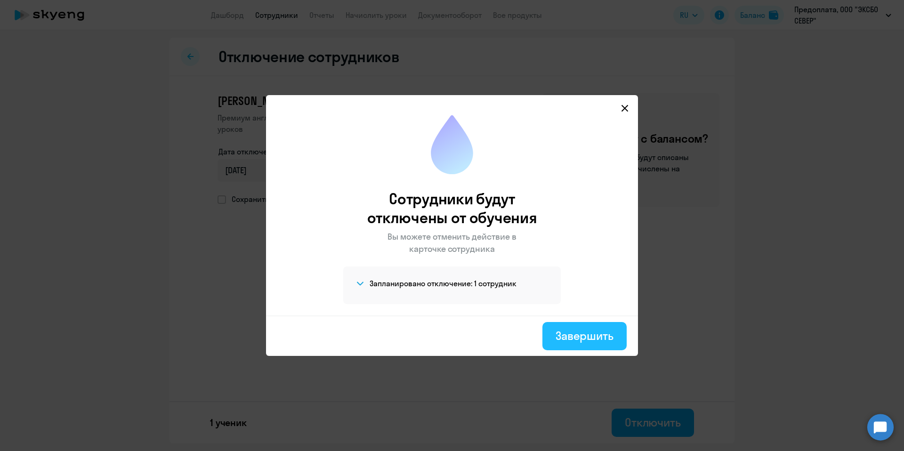
click at [576, 333] on div "Завершить" at bounding box center [585, 335] width 58 height 15
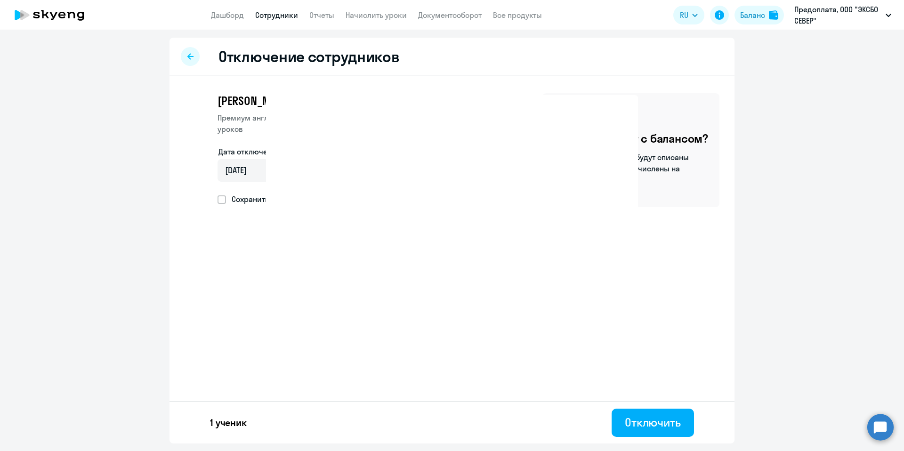
select select "30"
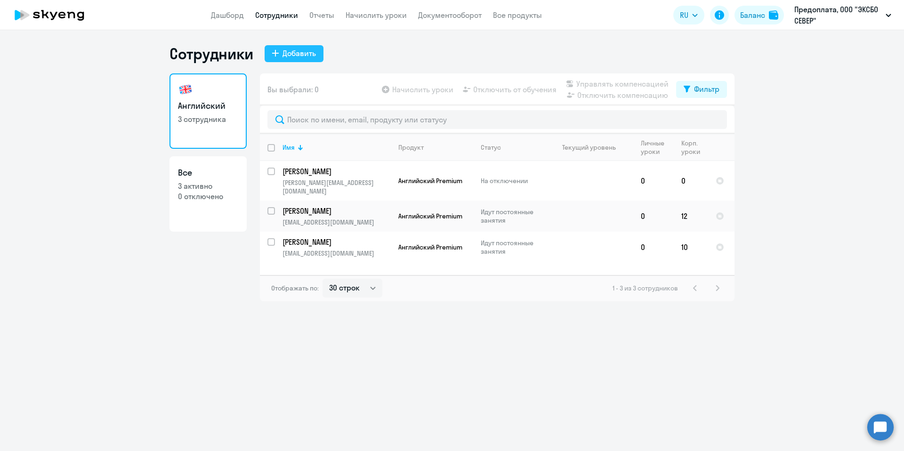
click at [300, 57] on div "Добавить" at bounding box center [299, 53] width 33 height 11
select select "english_adult_not_native_speaker_premium"
select select "3"
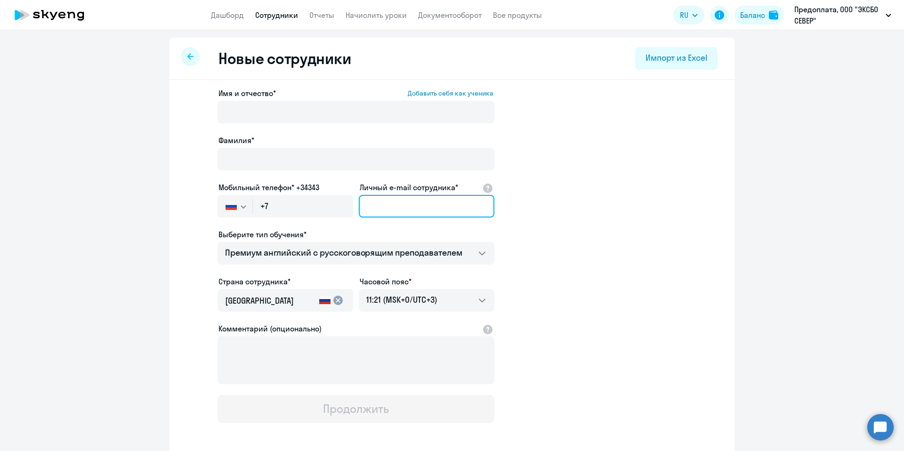
click at [405, 202] on input "Личный e-mail сотрудника*" at bounding box center [427, 206] width 136 height 23
paste input "[EMAIL_ADDRESS][DOMAIN_NAME]"
type input "[EMAIL_ADDRESS][DOMAIN_NAME]"
click at [531, 215] on app-new-student-form "Имя и отчество* Добавить себя как ученика Фамилия* Мобильный телефон* +34343 Ро…" at bounding box center [452, 256] width 535 height 336
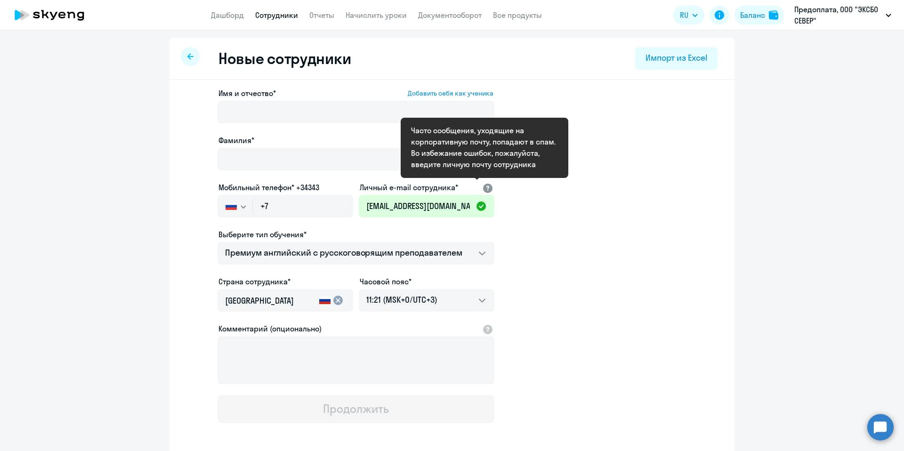
click at [483, 186] on div at bounding box center [487, 187] width 11 height 11
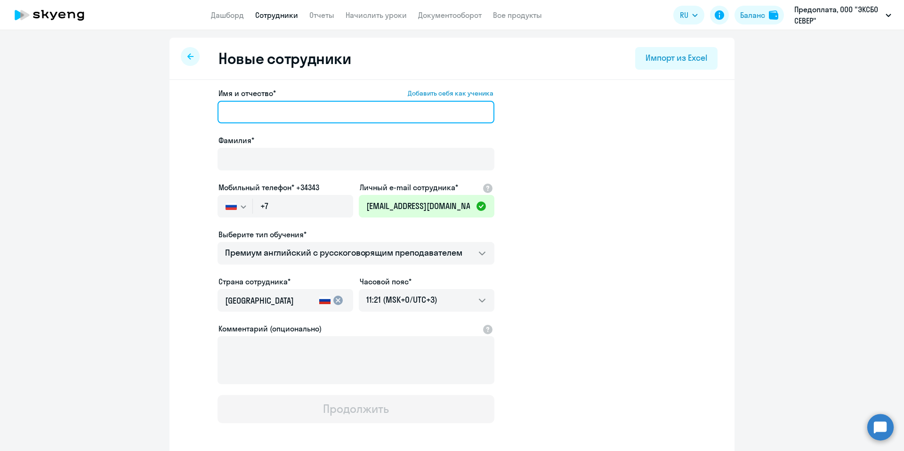
click at [257, 117] on input "Имя и отчество* Добавить себя как ученика" at bounding box center [356, 112] width 277 height 23
paste input "Смирнов Михаил Андреевич"
drag, startPoint x: 256, startPoint y: 111, endPoint x: 238, endPoint y: 99, distance: 21.4
click at [178, 112] on div "Имя и отчество* Добавить себя как ученика Смирнов Михаил Андреевич Фамилия* Моб…" at bounding box center [452, 287] width 565 height 414
type input "Михаил Андреевич"
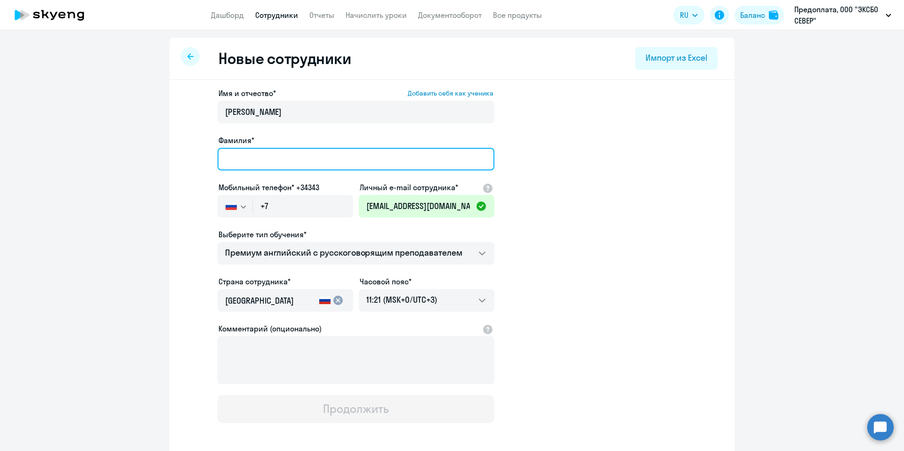
click at [266, 161] on input "Фамилия*" at bounding box center [356, 159] width 277 height 23
paste input "[PERSON_NAME]"
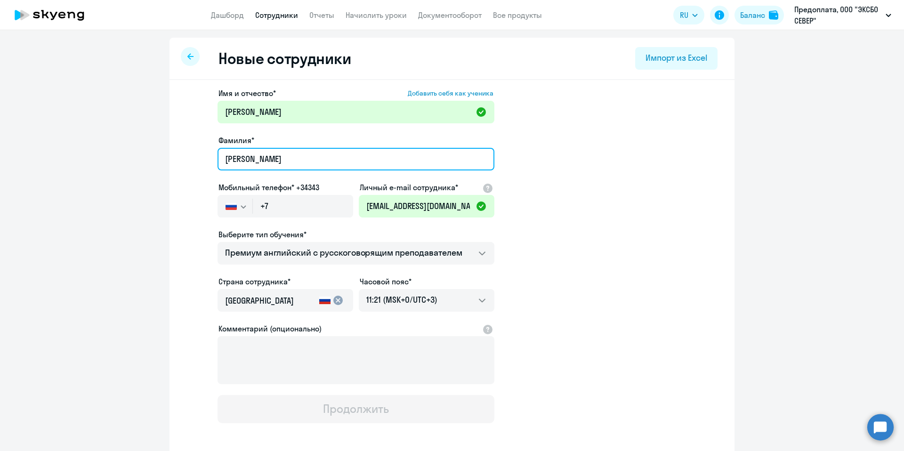
type input "[PERSON_NAME]"
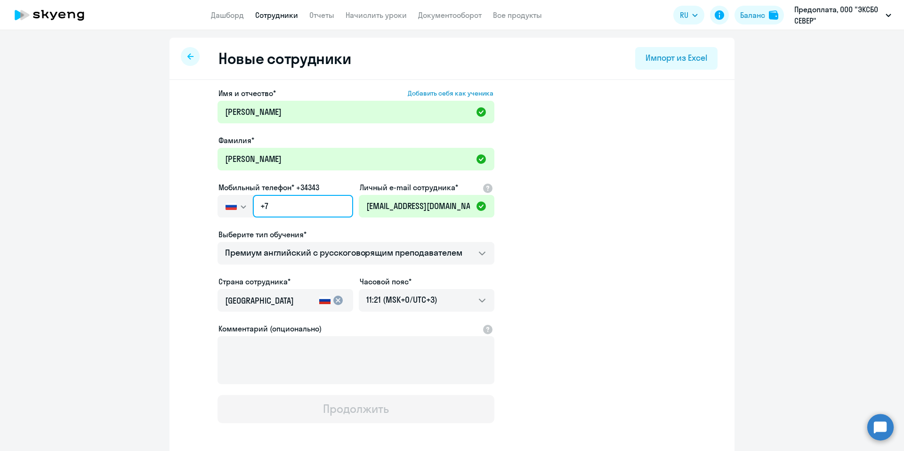
click at [276, 206] on input "+7" at bounding box center [303, 206] width 100 height 23
paste input "953 174-85-44"
type input "+7 953 174-85-44"
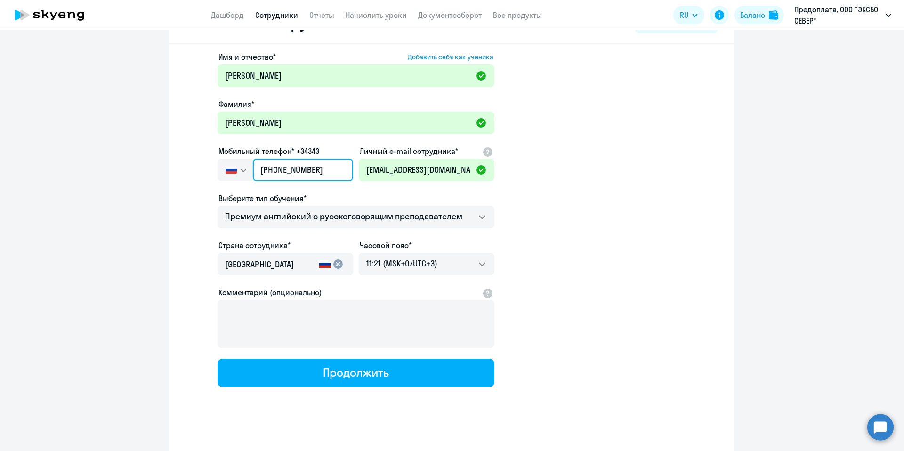
scroll to position [42, 0]
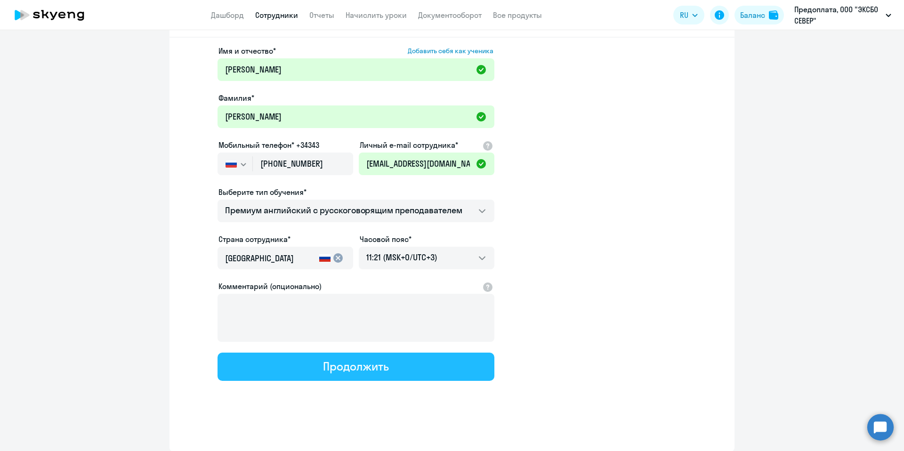
click at [345, 371] on div "Продолжить" at bounding box center [355, 366] width 65 height 15
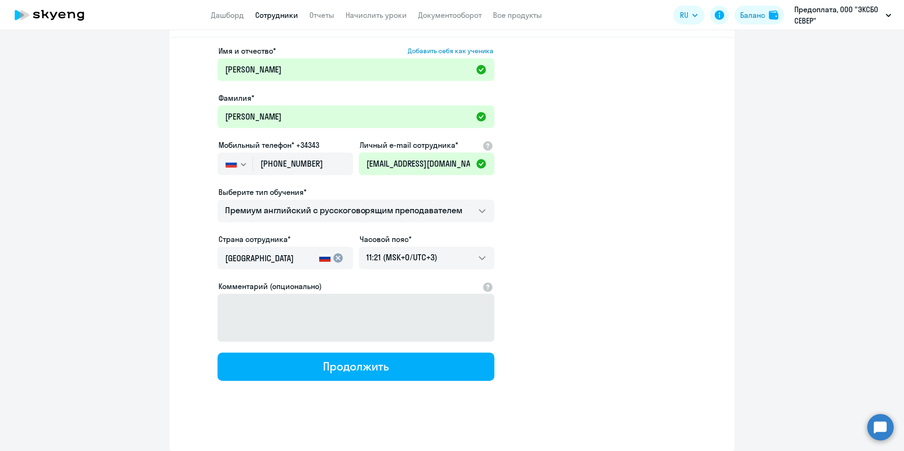
select select "english_adult_not_native_speaker_premium"
select select "3"
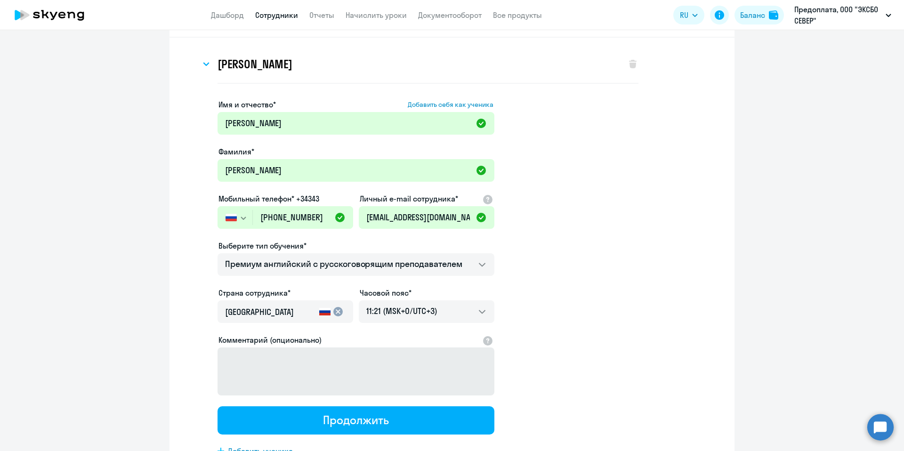
scroll to position [0, 0]
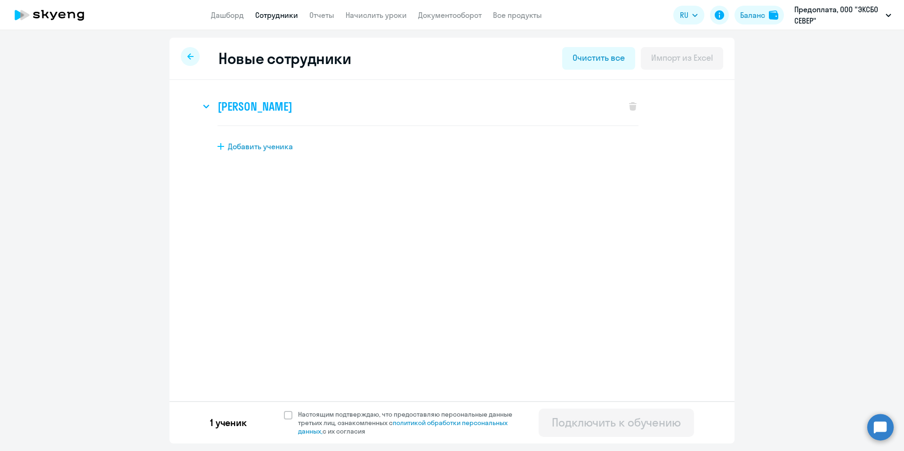
click at [292, 107] on h3 "Михаил Андреевич Смирнов" at bounding box center [255, 106] width 74 height 15
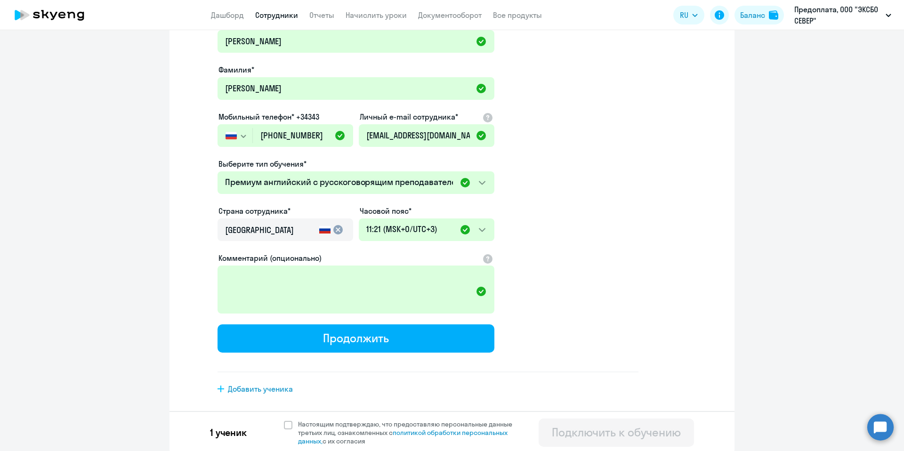
scroll to position [115, 0]
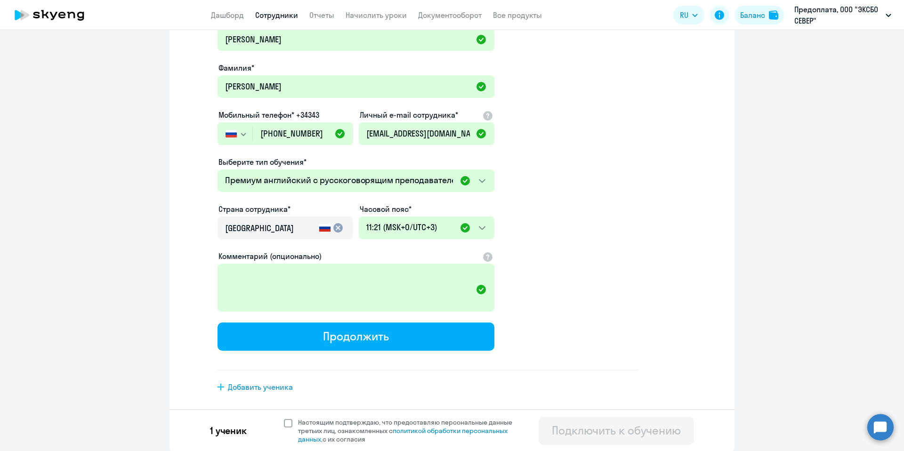
click at [284, 422] on span at bounding box center [288, 423] width 8 height 8
click at [283, 418] on input "Настоящим подтверждаю, что предоставляю персональные данные третьих лиц, ознако…" at bounding box center [283, 418] width 0 height 0
checkbox input "true"
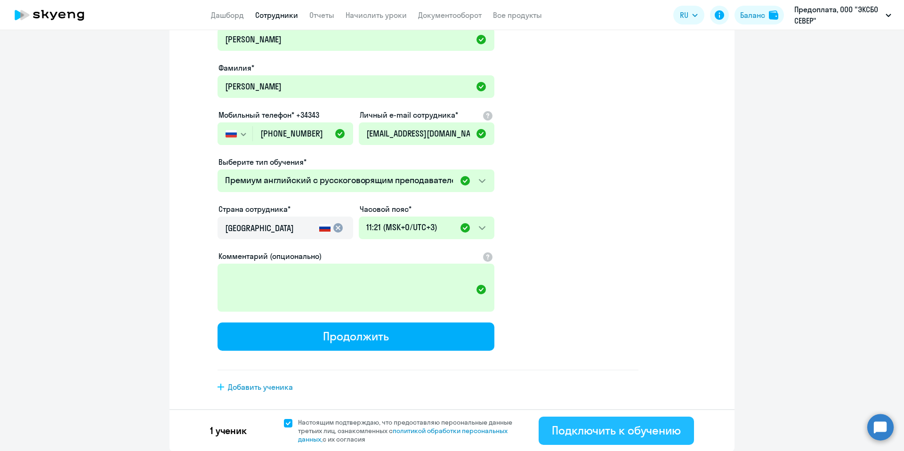
click at [648, 436] on div "Подключить к обучению" at bounding box center [616, 430] width 129 height 15
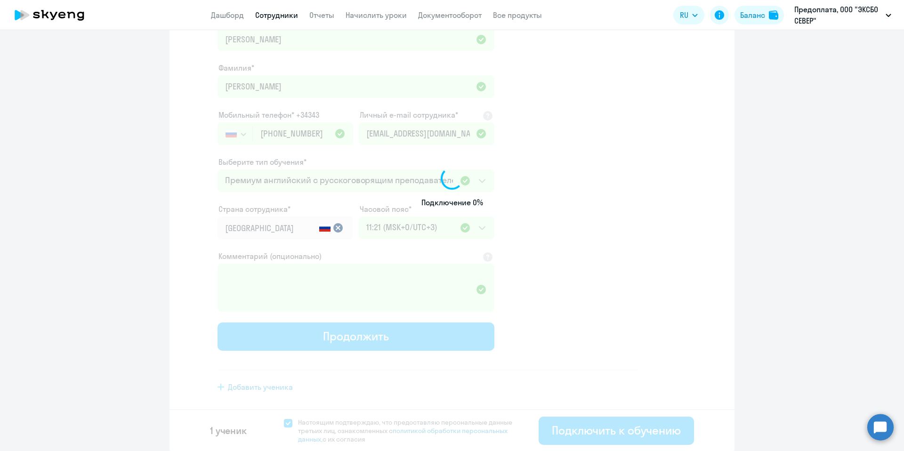
select select "english_adult_not_native_speaker_premium"
select select "3"
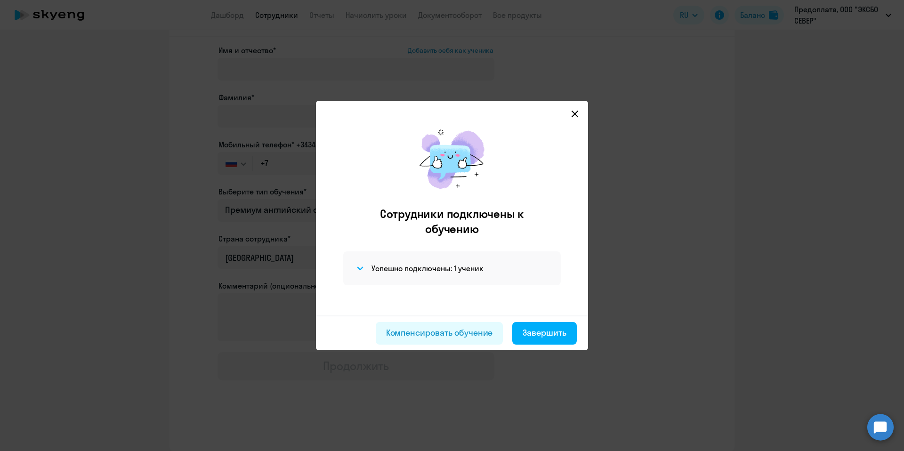
scroll to position [42, 0]
click at [541, 336] on div "Завершить" at bounding box center [545, 333] width 44 height 12
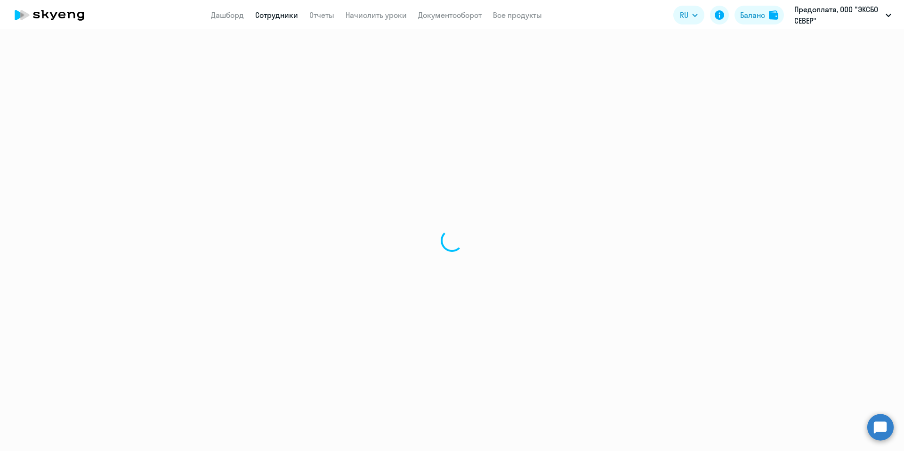
select select "30"
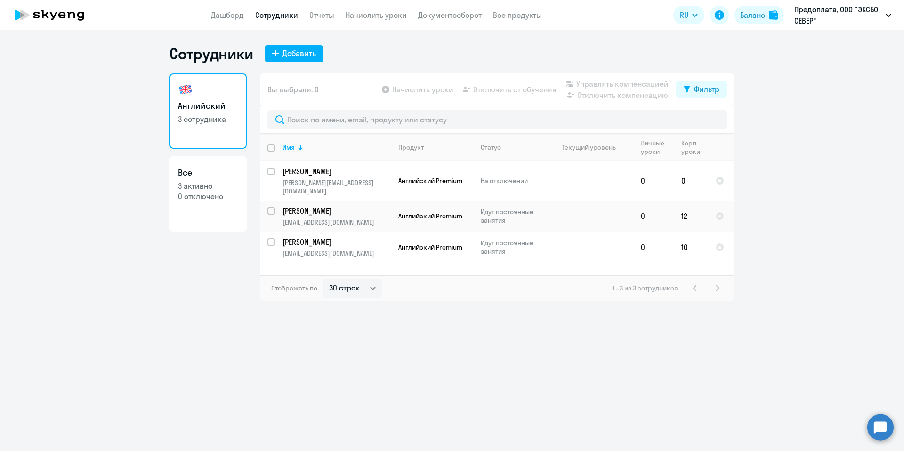
click at [213, 186] on p "3 активно" at bounding box center [208, 186] width 60 height 10
select select "30"
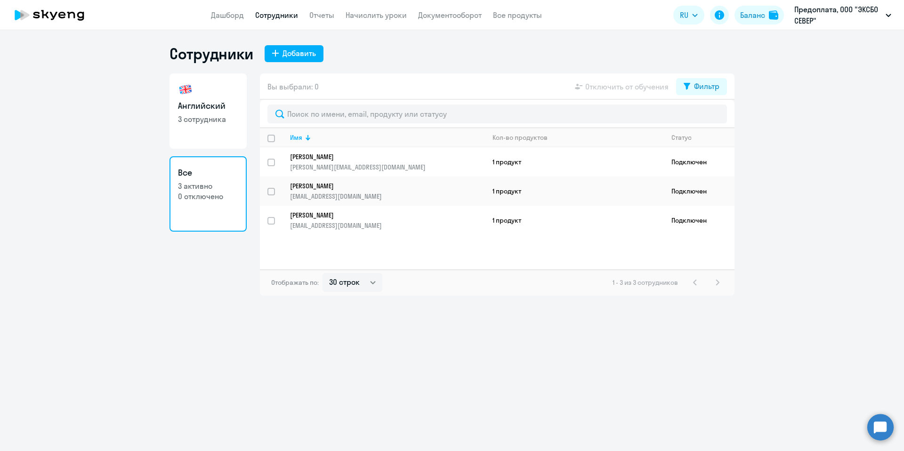
click at [208, 123] on p "3 сотрудника" at bounding box center [208, 119] width 60 height 10
select select "30"
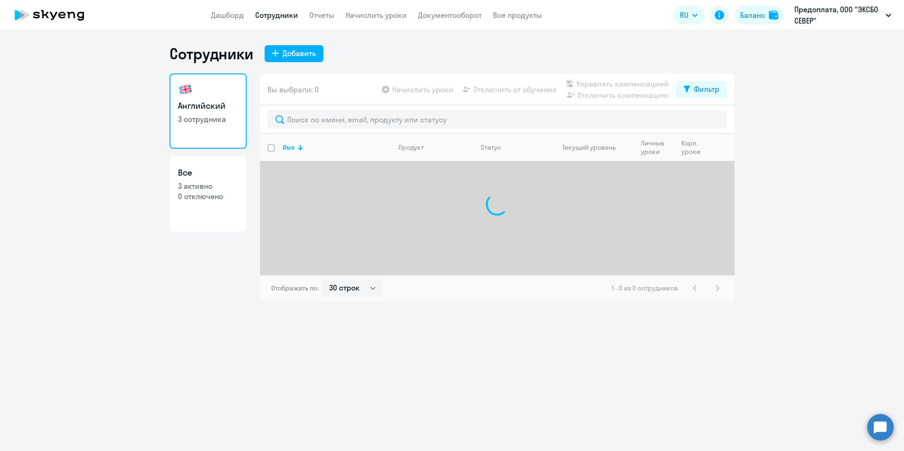
click at [199, 202] on link "Все 3 активно 0 отключено" at bounding box center [208, 193] width 77 height 75
select select "30"
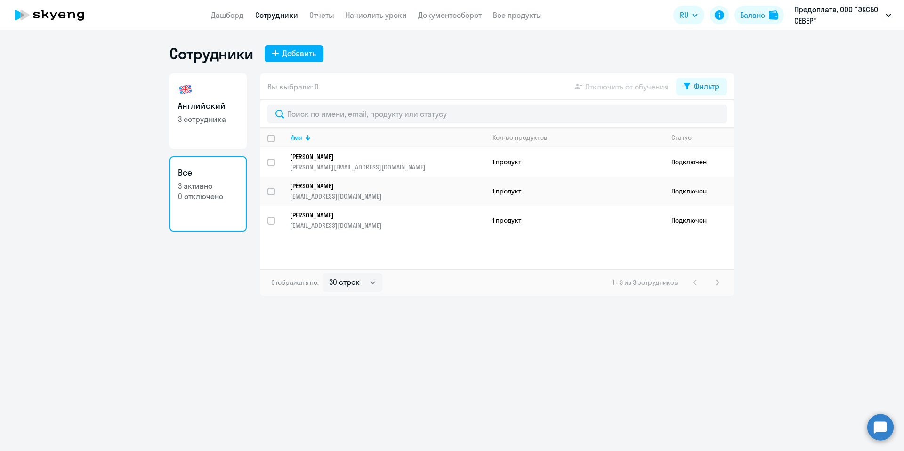
click at [195, 122] on p "3 сотрудника" at bounding box center [208, 119] width 60 height 10
select select "30"
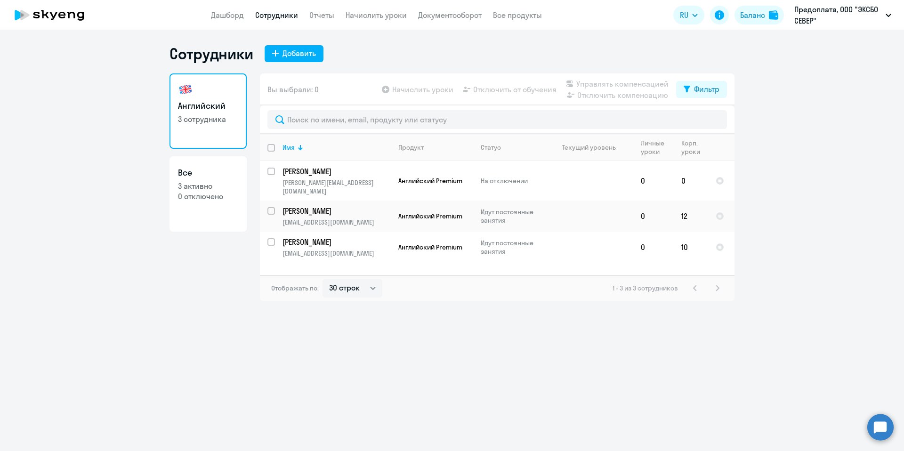
click at [202, 189] on p "3 активно" at bounding box center [208, 186] width 60 height 10
select select "30"
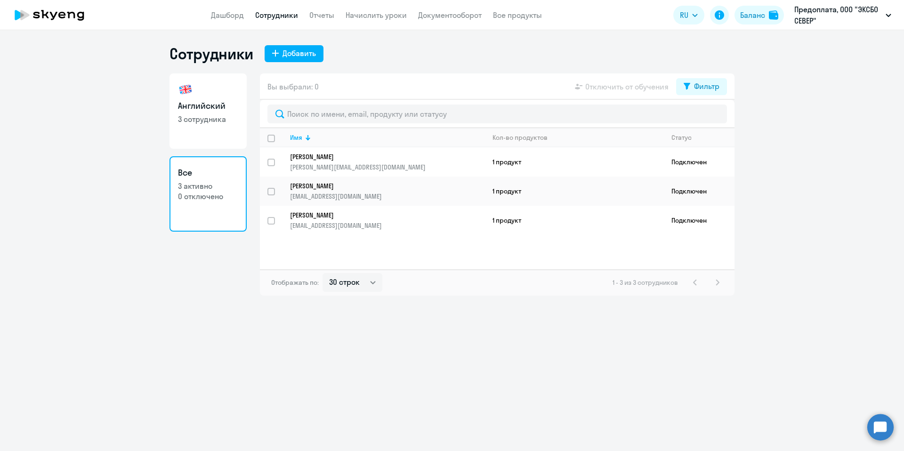
click at [223, 107] on h3 "Английский" at bounding box center [208, 106] width 60 height 12
select select "30"
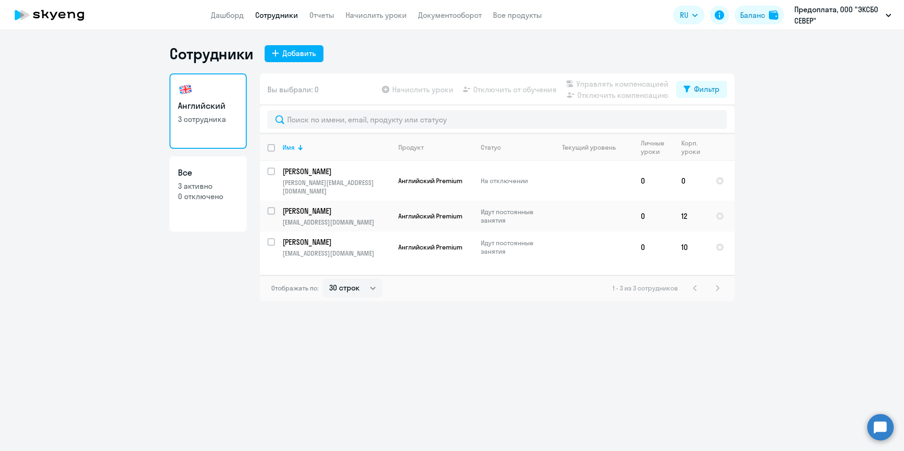
click at [219, 193] on p "0 отключено" at bounding box center [208, 196] width 60 height 10
select select "30"
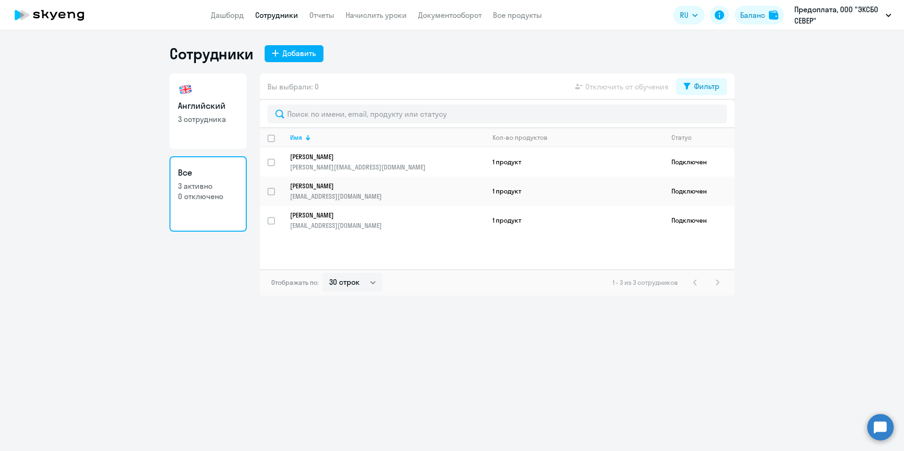
click at [210, 129] on link "Английский 3 сотрудника" at bounding box center [208, 110] width 77 height 75
select select "30"
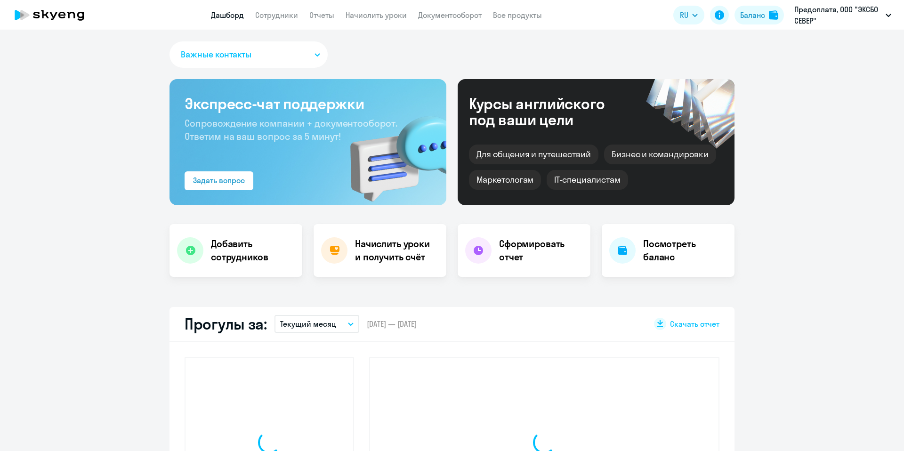
select select "30"
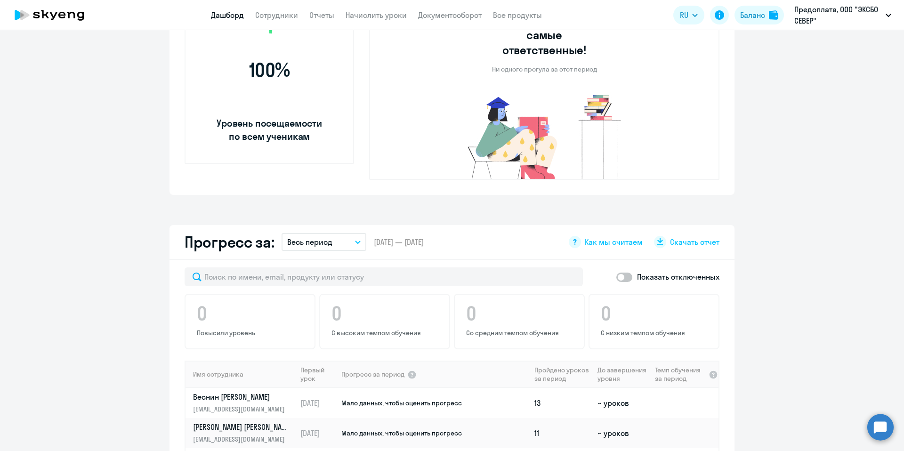
scroll to position [512, 0]
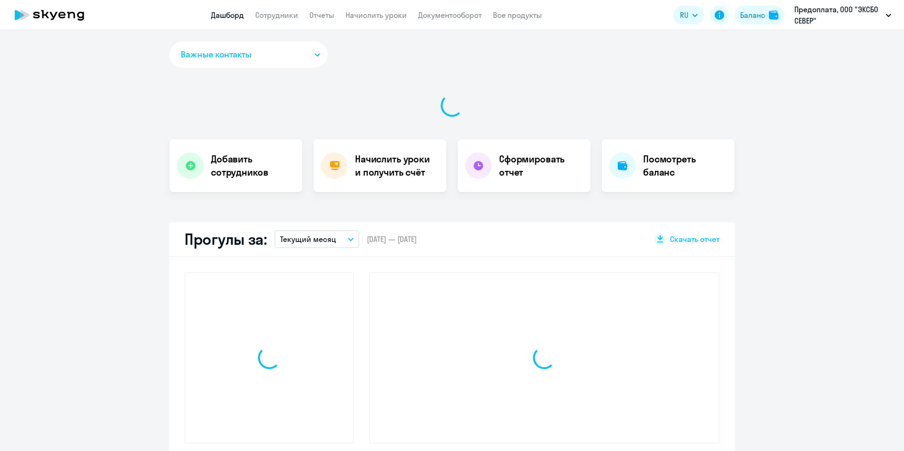
select select "30"
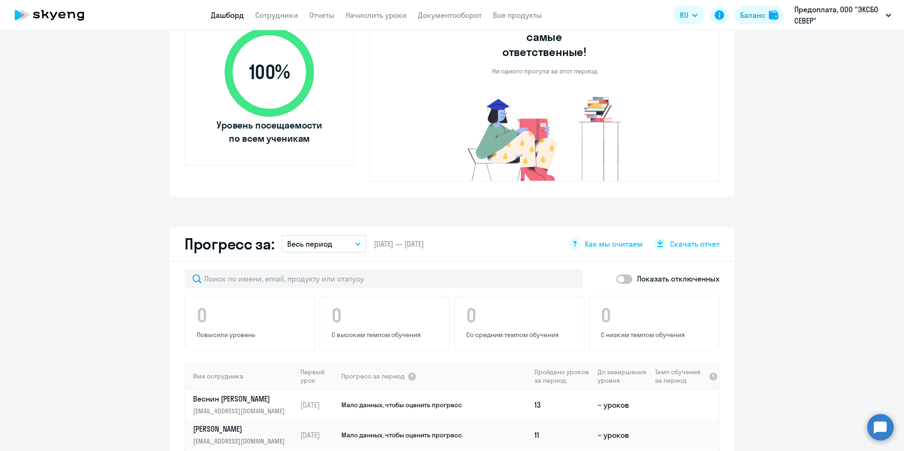
scroll to position [405, 0]
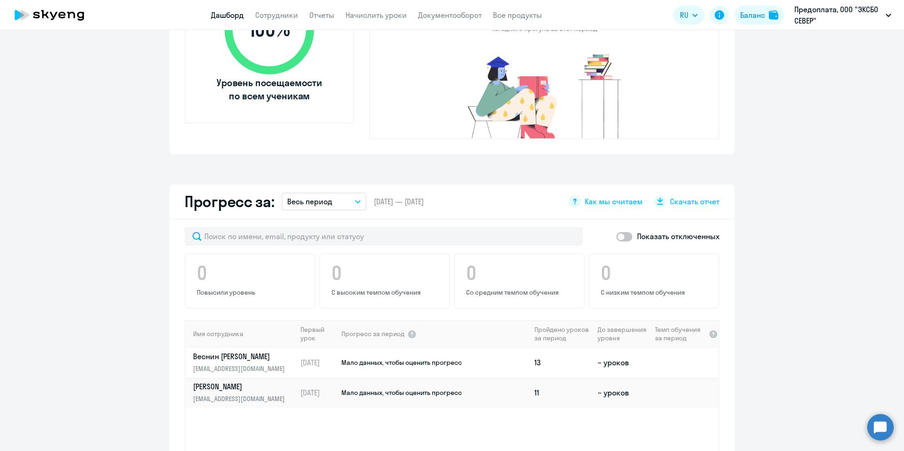
click at [218, 351] on p "[PERSON_NAME]" at bounding box center [241, 356] width 97 height 10
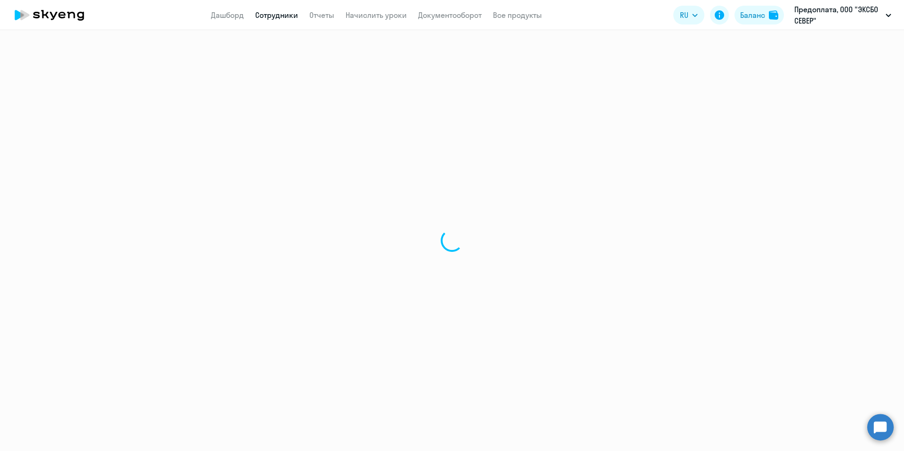
select select "english"
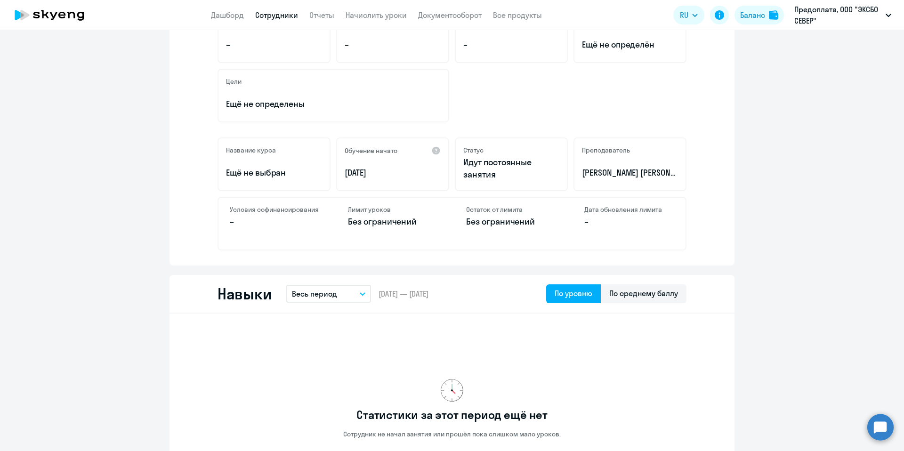
scroll to position [216, 0]
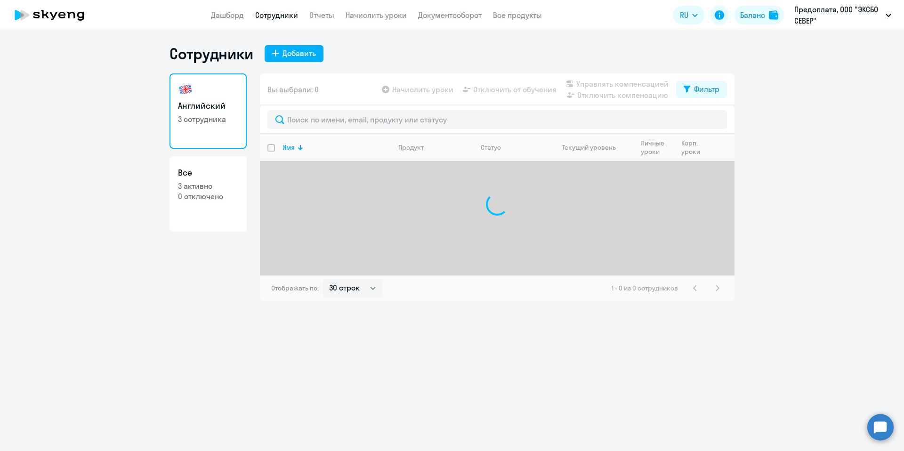
select select "30"
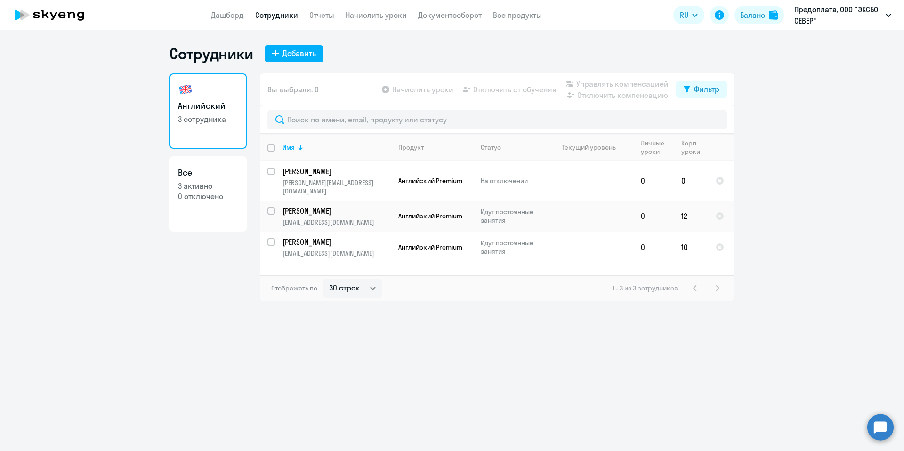
click at [84, 19] on icon at bounding box center [49, 15] width 83 height 24
select select "30"
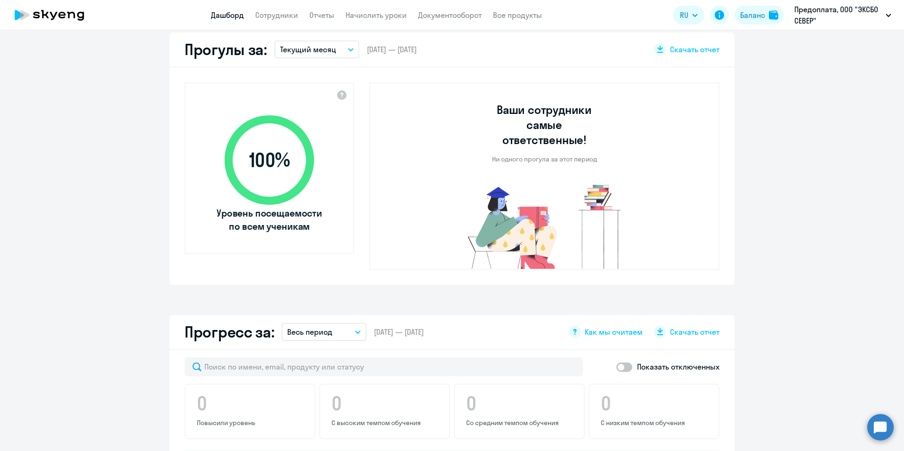
scroll to position [566, 0]
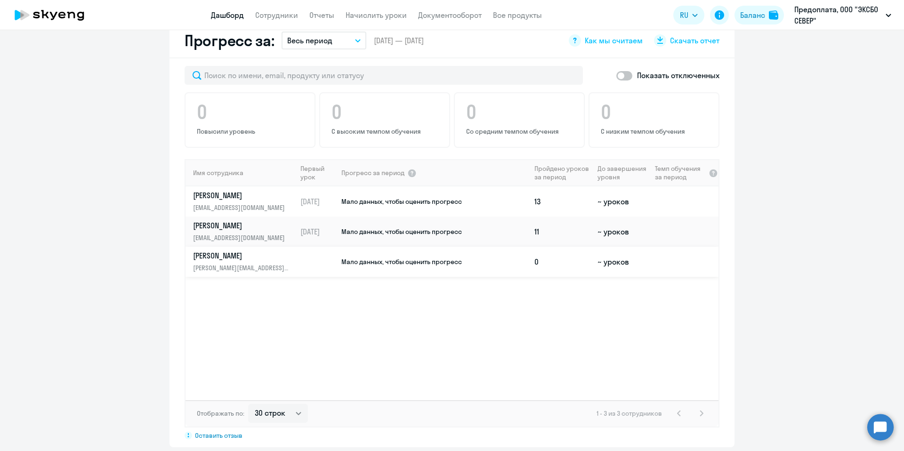
click at [268, 263] on p "[PERSON_NAME][EMAIL_ADDRESS][DOMAIN_NAME]" at bounding box center [241, 268] width 97 height 10
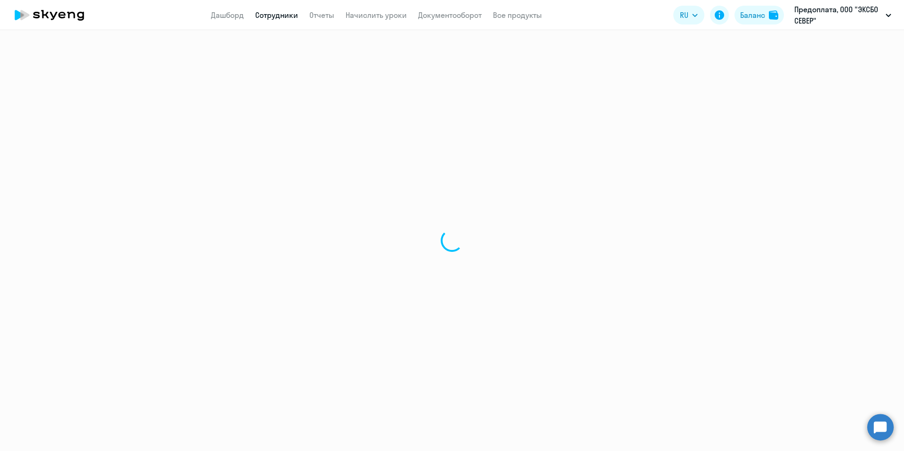
select select "english"
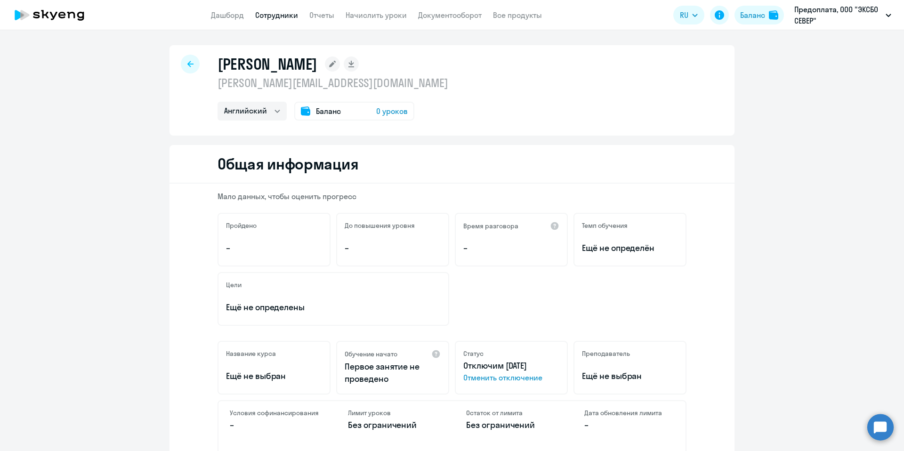
click at [292, 14] on link "Сотрудники" at bounding box center [276, 14] width 43 height 9
select select "30"
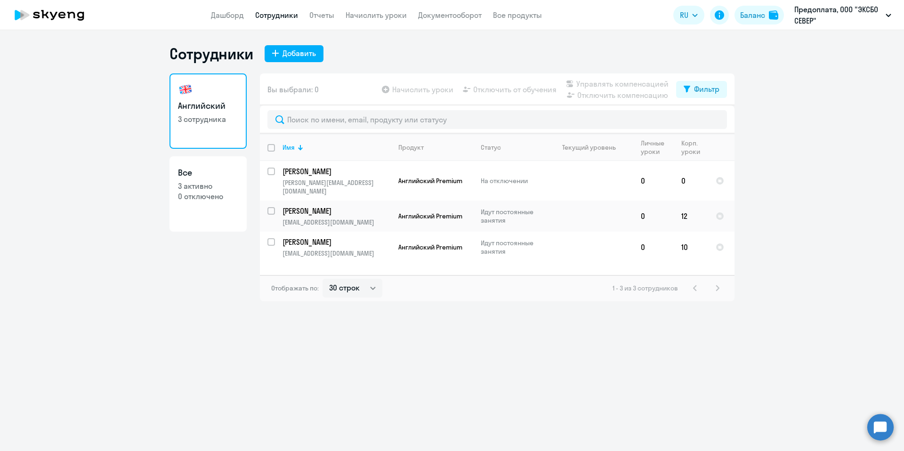
click at [200, 208] on link "Все 3 активно 0 отключено" at bounding box center [208, 193] width 77 height 75
select select "30"
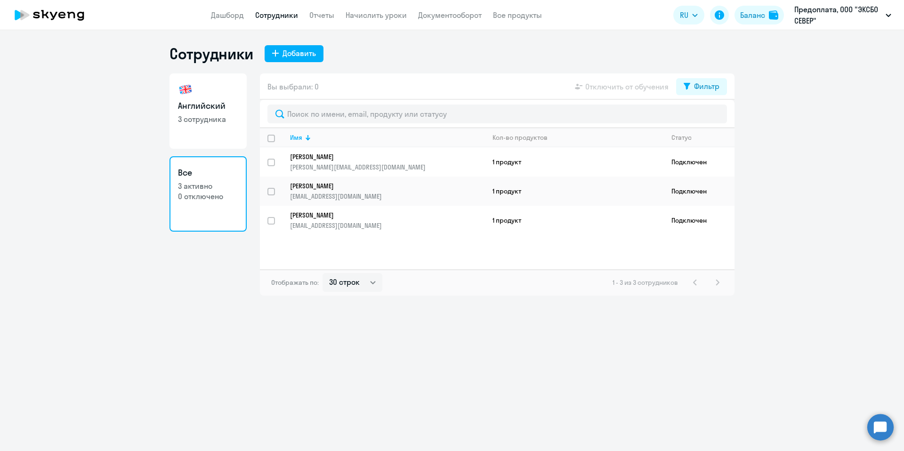
click at [194, 135] on link "Английский 3 сотрудника" at bounding box center [208, 110] width 77 height 75
select select "30"
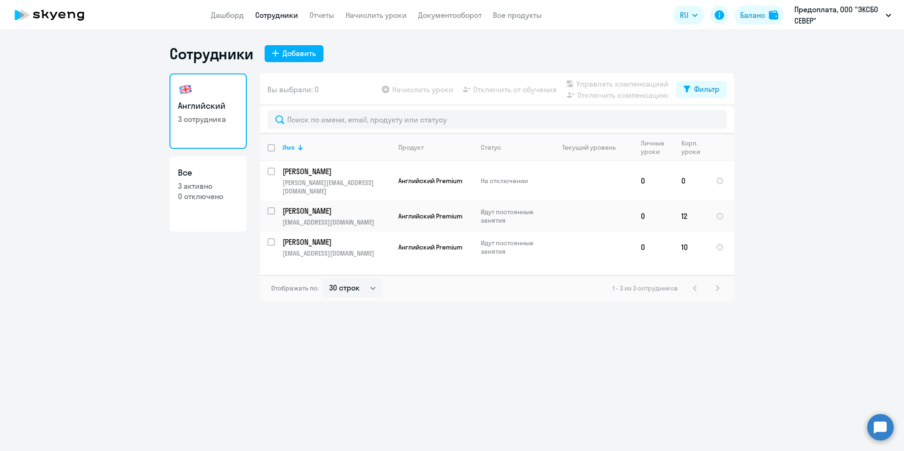
click at [189, 187] on p "3 активно" at bounding box center [208, 186] width 60 height 10
select select "30"
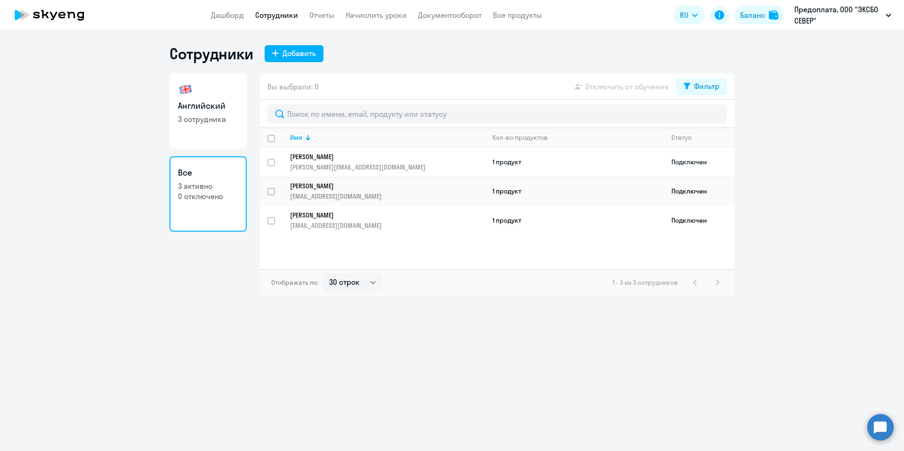
click at [441, 150] on td "[PERSON_NAME] [PERSON_NAME][EMAIL_ADDRESS][DOMAIN_NAME]" at bounding box center [384, 161] width 202 height 29
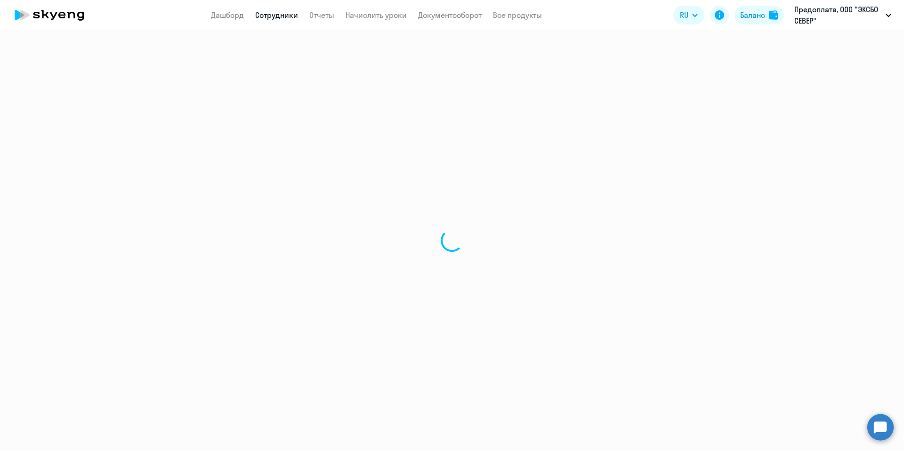
select select "english"
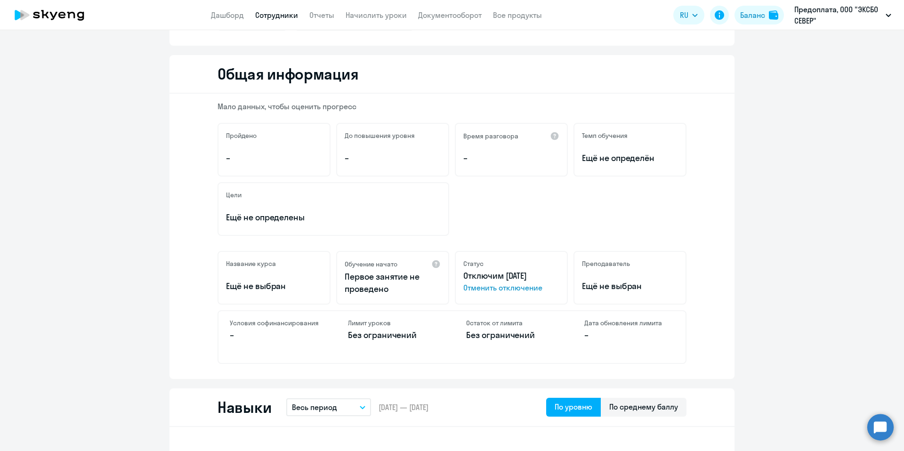
scroll to position [8, 0]
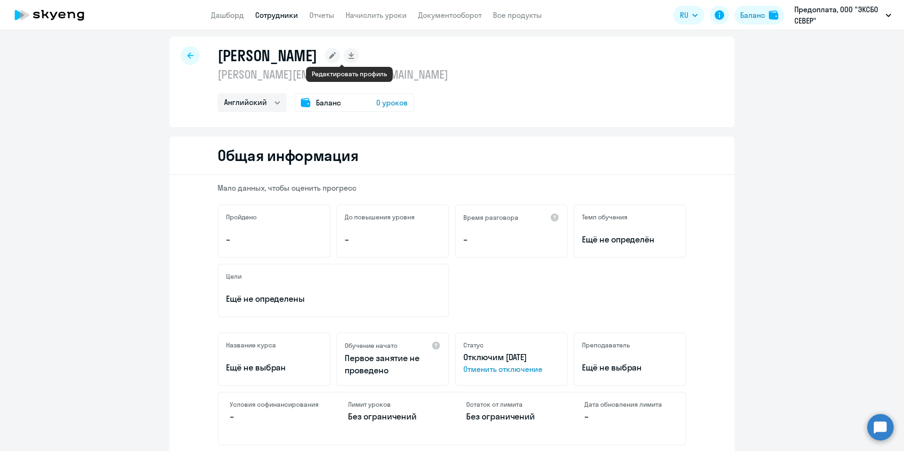
click at [340, 53] on rect at bounding box center [332, 55] width 15 height 15
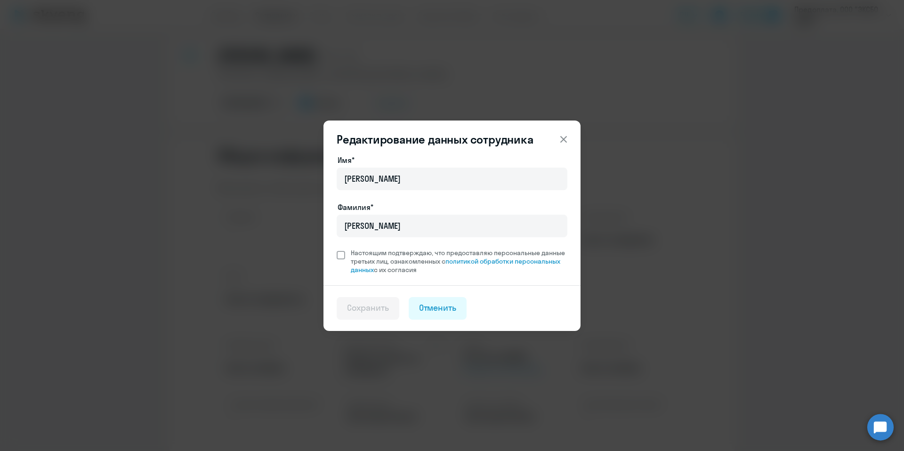
click at [347, 252] on span "Настоящим подтверждаю, что предоставляю персональные данные третьих лиц, ознако…" at bounding box center [456, 261] width 222 height 25
click at [337, 249] on input "Настоящим подтверждаю, что предоставляю персональные данные третьих лиц, ознако…" at bounding box center [336, 248] width 0 height 0
checkbox input "true"
click at [361, 303] on div "Сохранить" at bounding box center [368, 308] width 42 height 12
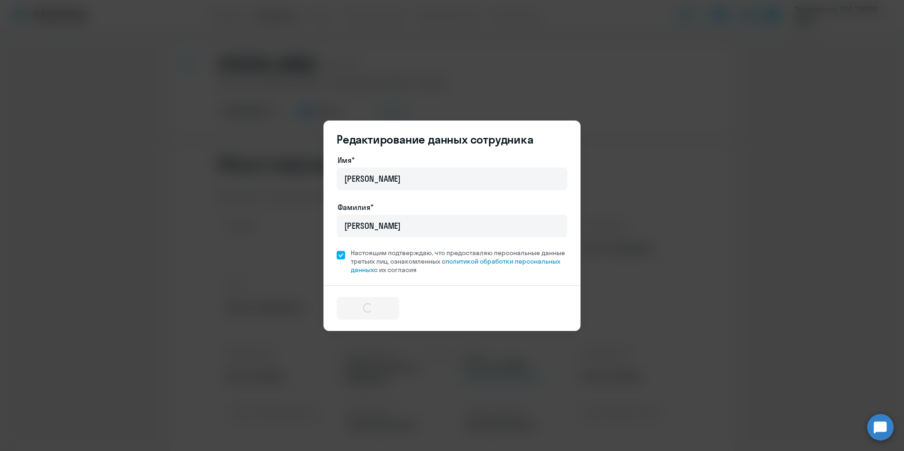
select select "english"
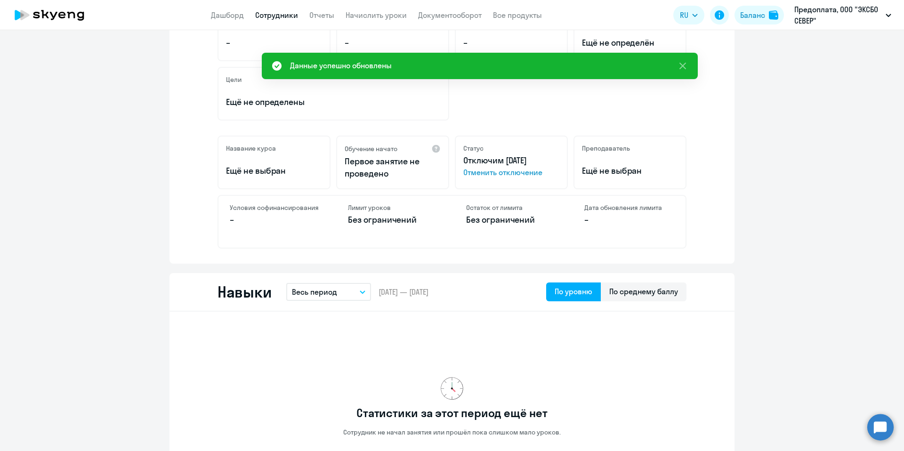
scroll to position [331, 0]
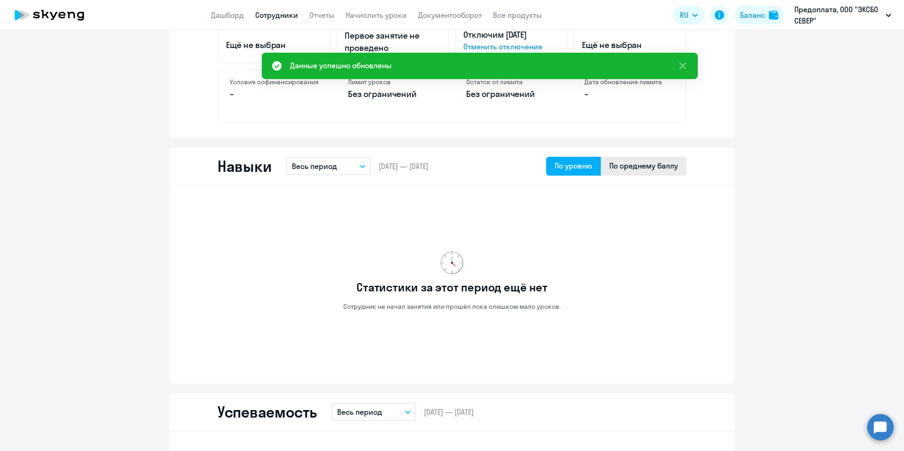
click at [670, 171] on div "По среднему баллу" at bounding box center [644, 166] width 86 height 19
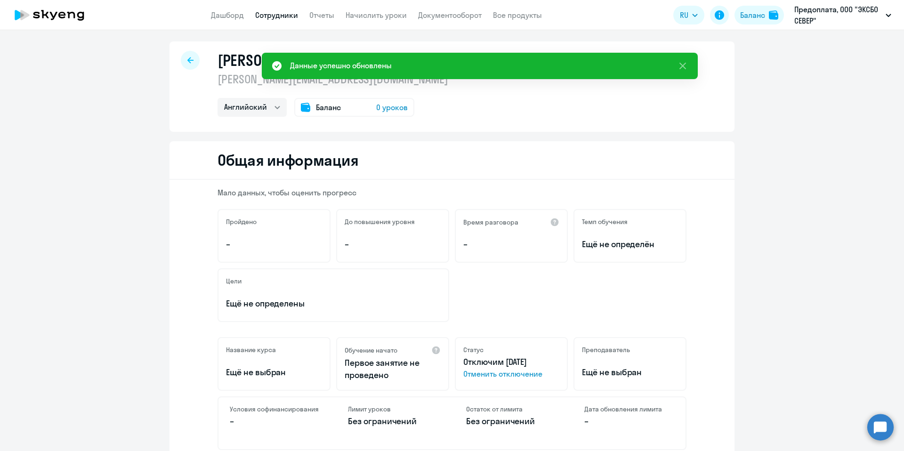
scroll to position [0, 0]
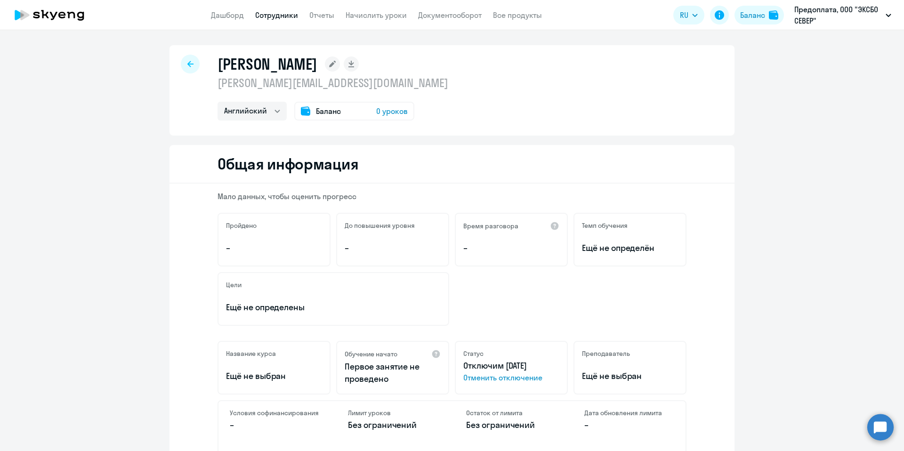
click at [275, 18] on link "Сотрудники" at bounding box center [276, 14] width 43 height 9
select select "30"
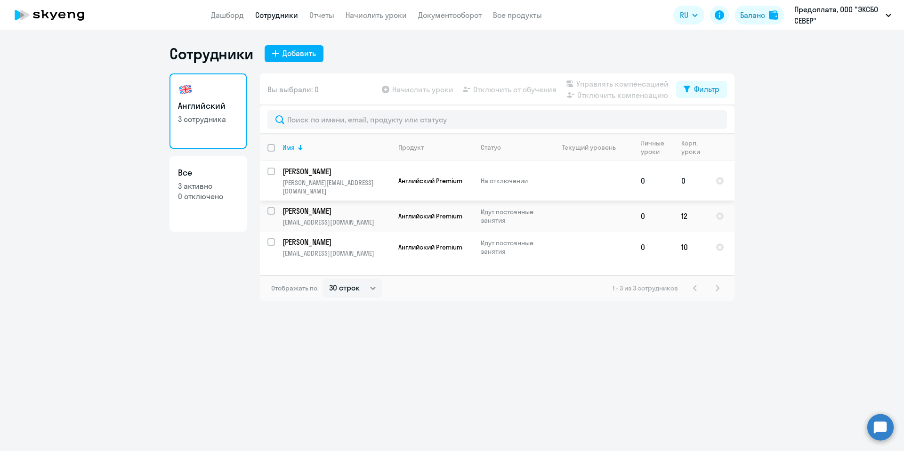
click at [539, 177] on p "На отключении" at bounding box center [513, 181] width 65 height 8
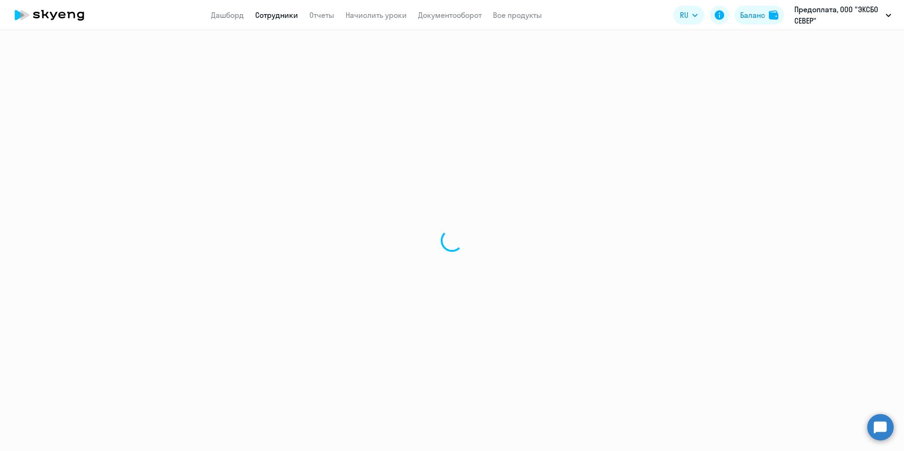
select select "english"
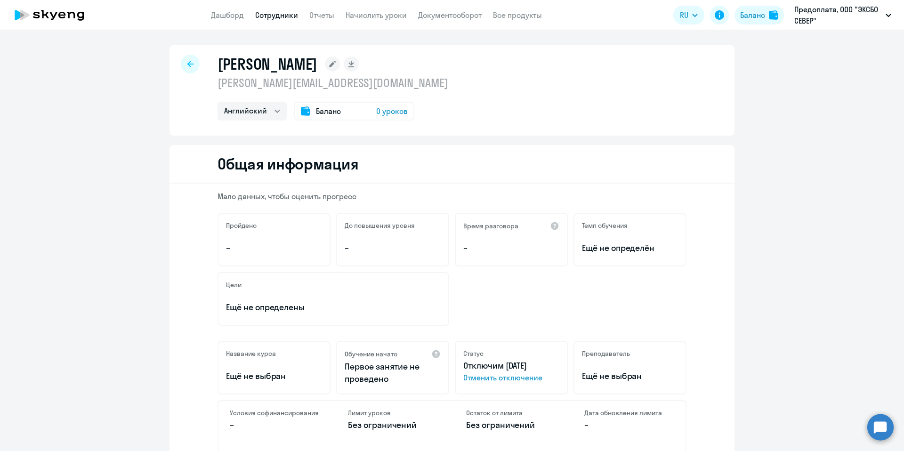
click at [518, 379] on span "Отменить отключение" at bounding box center [511, 377] width 96 height 11
click at [268, 13] on link "Сотрудники" at bounding box center [276, 14] width 43 height 9
select select "30"
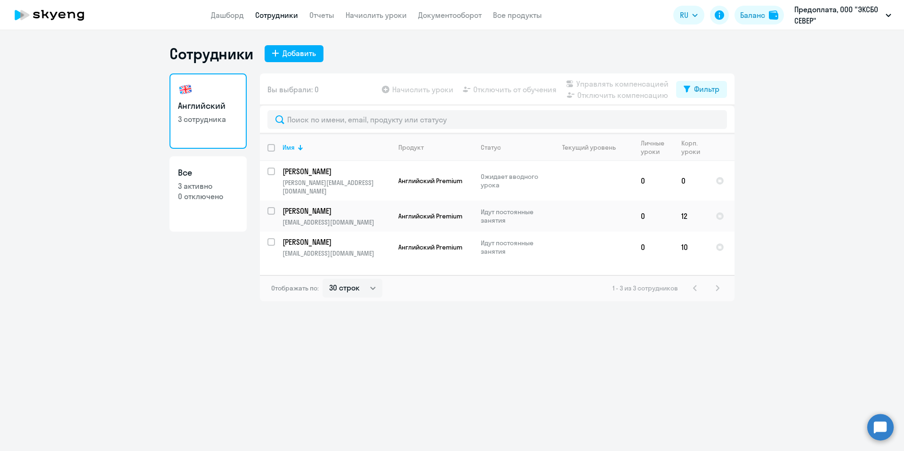
click at [214, 194] on p "0 отключено" at bounding box center [208, 196] width 60 height 10
select select "30"
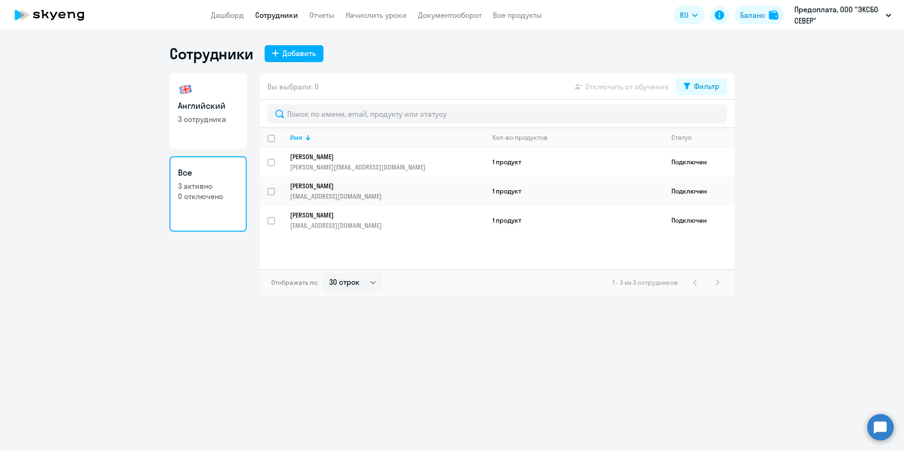
click at [199, 110] on h3 "Английский" at bounding box center [208, 106] width 60 height 12
select select "30"
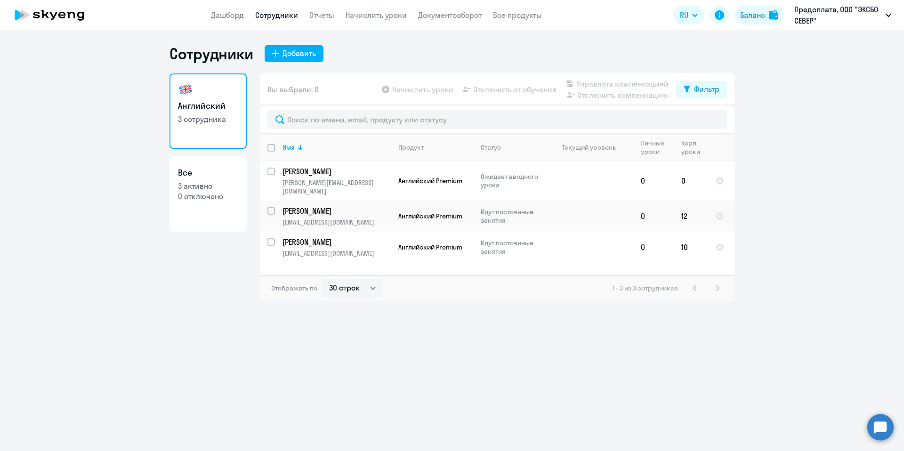
click at [875, 424] on circle at bounding box center [880, 427] width 26 height 26
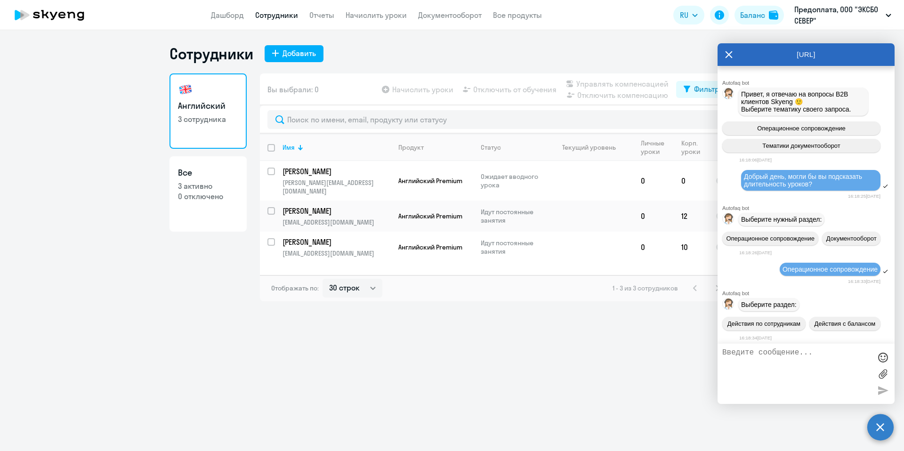
scroll to position [2483, 0]
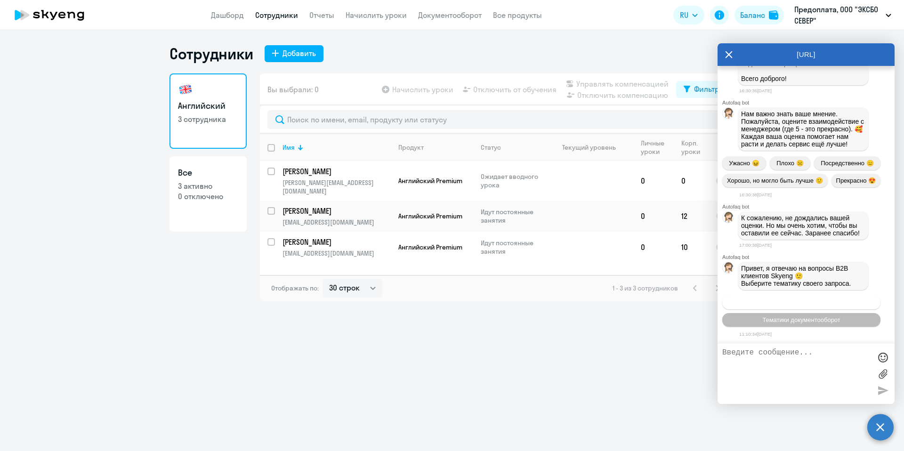
click at [808, 299] on span "Операционное сопровождение" at bounding box center [801, 302] width 89 height 7
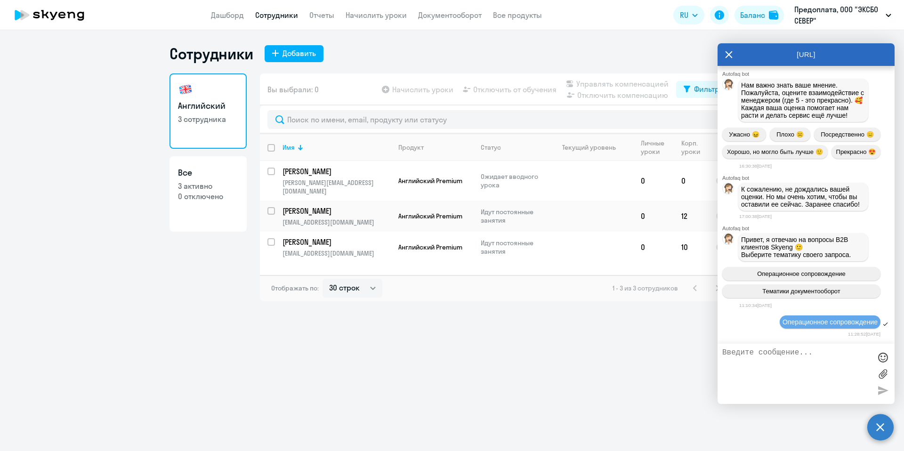
scroll to position [2586, 0]
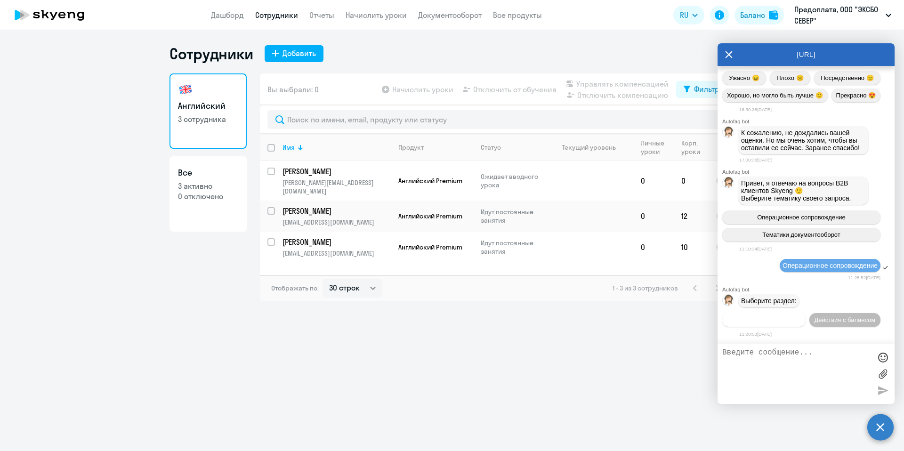
click at [800, 316] on span "Действия по сотрудникам" at bounding box center [763, 319] width 73 height 7
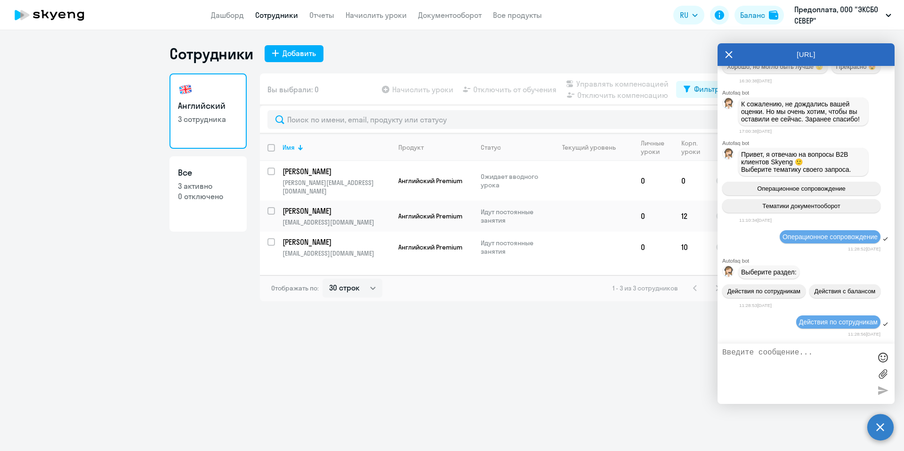
scroll to position [2729, 0]
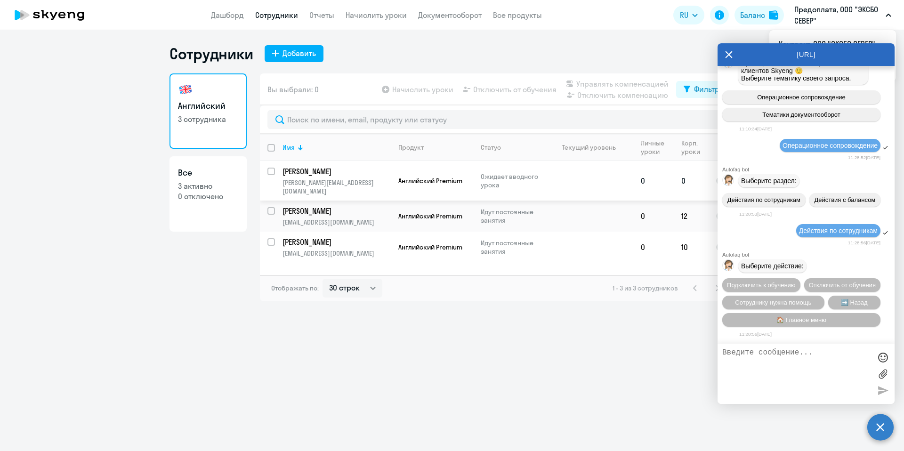
click at [335, 183] on p "[PERSON_NAME][EMAIL_ADDRESS][DOMAIN_NAME]" at bounding box center [337, 186] width 108 height 17
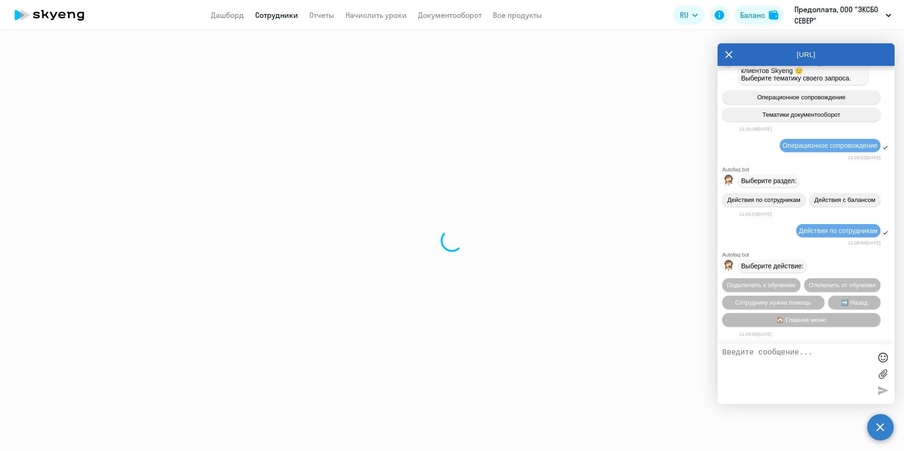
select select "english"
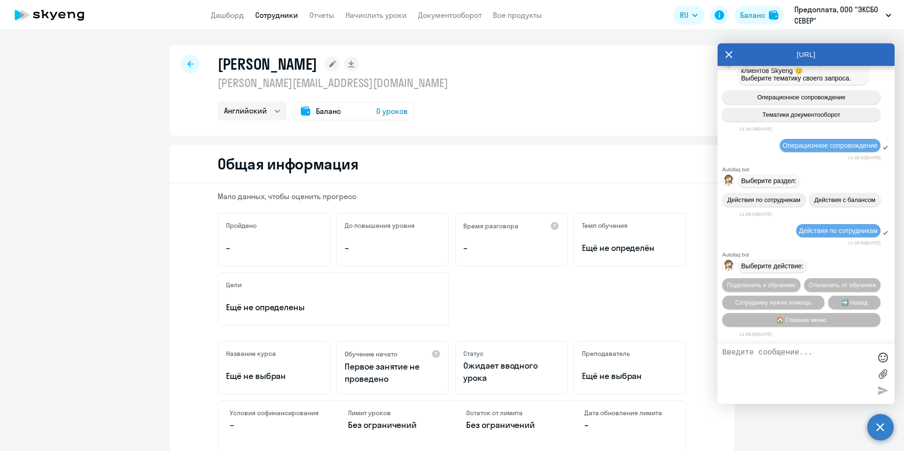
drag, startPoint x: 212, startPoint y: 84, endPoint x: 319, endPoint y: 81, distance: 106.9
click at [385, 90] on div "[PERSON_NAME] [PERSON_NAME][EMAIL_ADDRESS][DOMAIN_NAME] [PERSON_NAME] Баланс 0 …" at bounding box center [452, 90] width 565 height 90
copy p "[PERSON_NAME][EMAIL_ADDRESS][DOMAIN_NAME]"
click at [767, 354] on textarea at bounding box center [796, 373] width 149 height 51
paste textarea "Добрый день! Я хотела добавить нового сотрудника к обучению. [PERSON_NAME], но …"
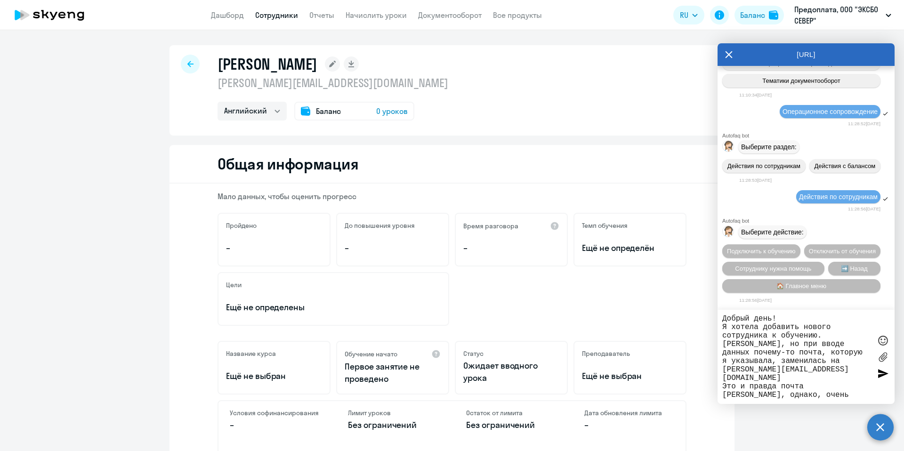
type textarea "Добрый день! Я хотела добавить нового сотрудника к обучению. [PERSON_NAME], но …"
click at [886, 372] on div at bounding box center [883, 373] width 14 height 14
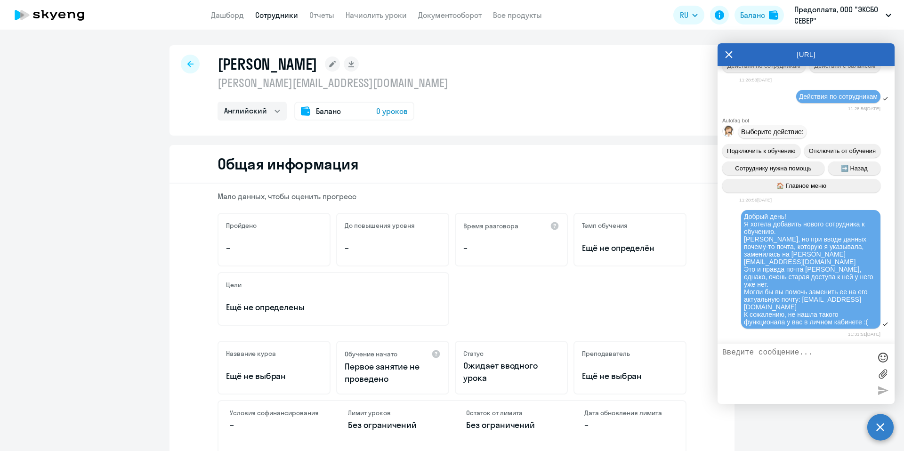
scroll to position [2864, 0]
click at [728, 52] on icon at bounding box center [729, 54] width 8 height 23
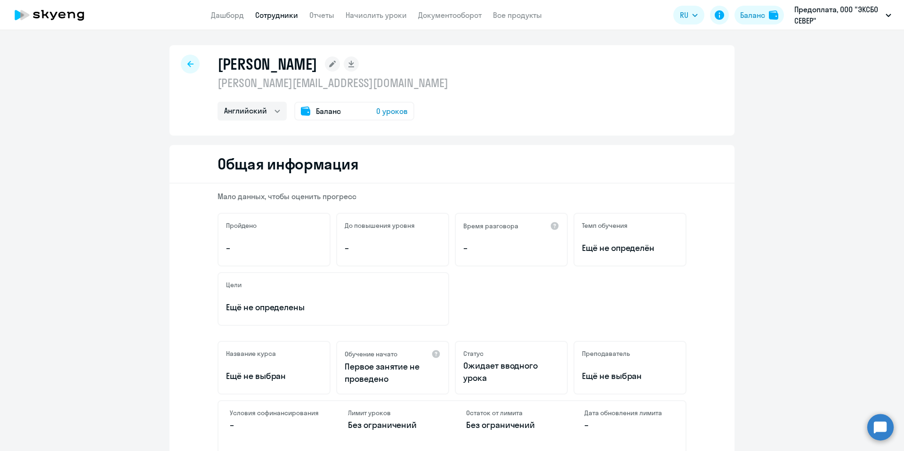
click at [874, 431] on circle at bounding box center [880, 427] width 26 height 26
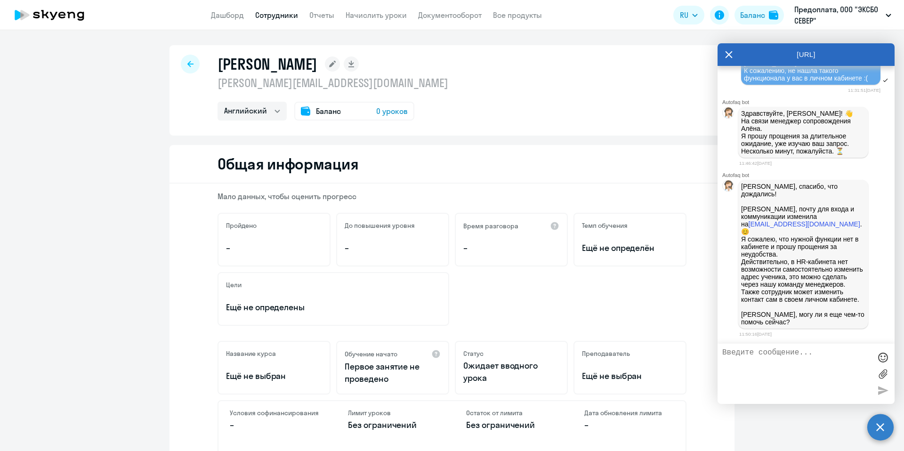
scroll to position [3111, 0]
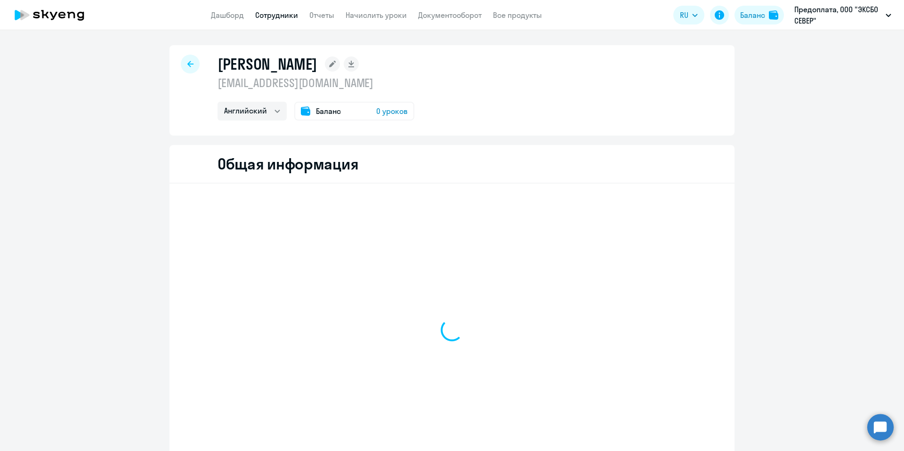
select select "english"
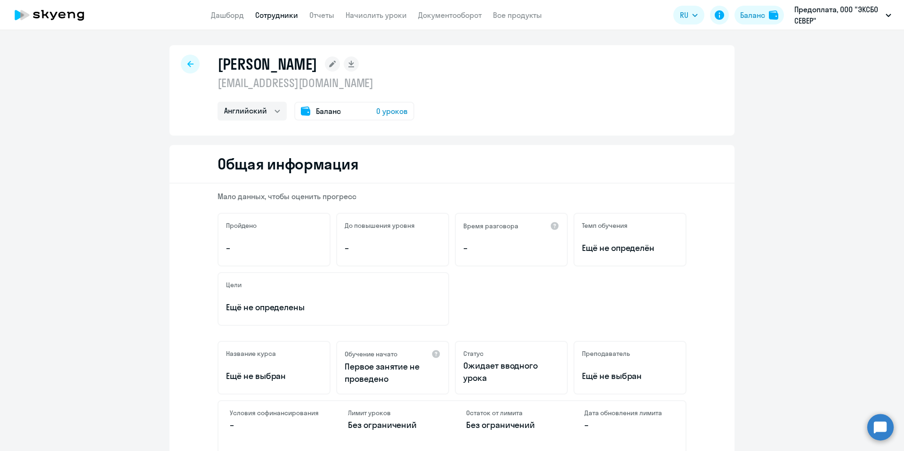
click at [880, 431] on circle at bounding box center [880, 427] width 26 height 26
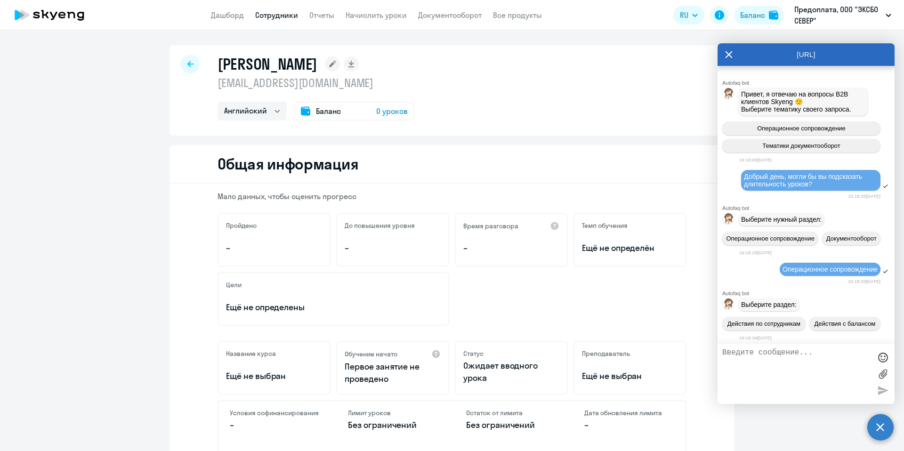
scroll to position [3111, 0]
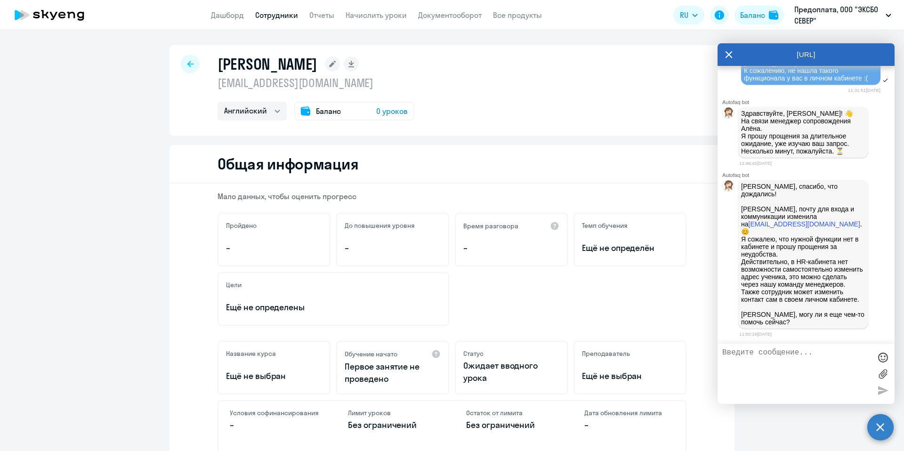
click at [794, 360] on textarea at bounding box center [796, 373] width 149 height 51
type textarea "Нет, спасибо большое, пока вопросов нет)"
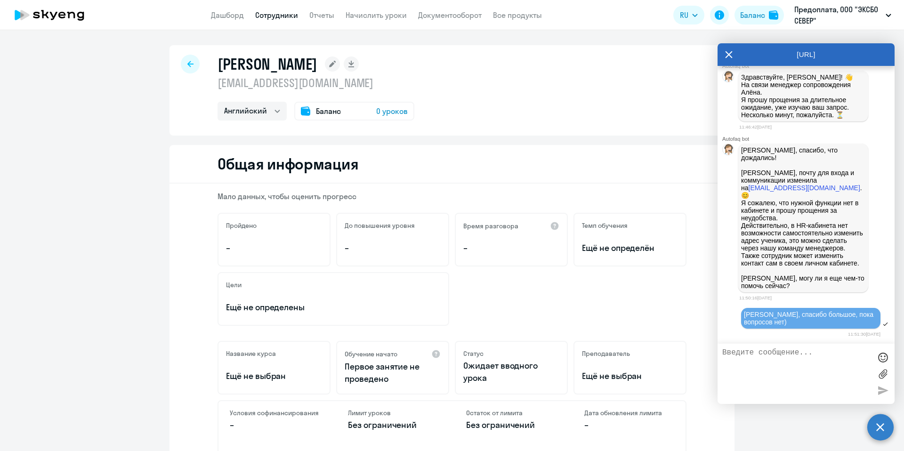
click at [724, 52] on div "[URL]" at bounding box center [806, 54] width 177 height 23
click at [727, 61] on icon at bounding box center [729, 54] width 8 height 23
